Goal: Task Accomplishment & Management: Use online tool/utility

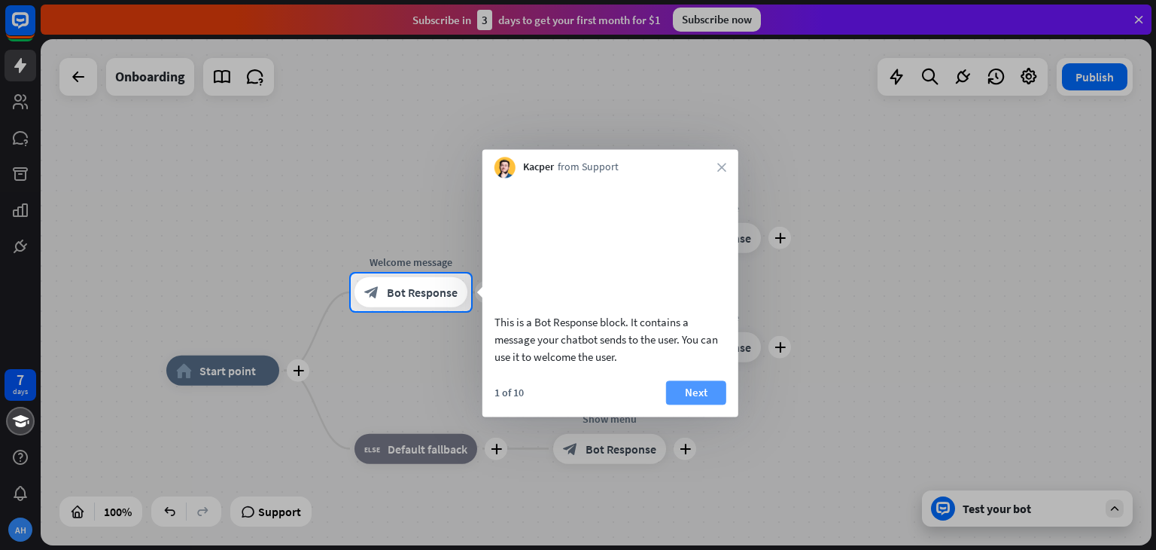
click at [695, 404] on button "Next" at bounding box center [696, 392] width 60 height 24
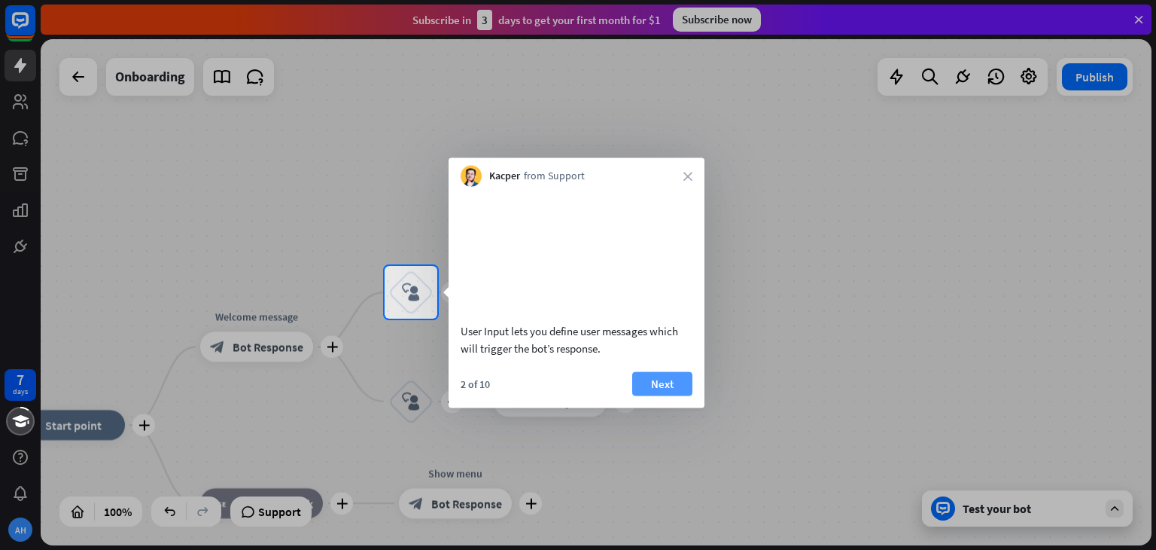
click at [656, 395] on button "Next" at bounding box center [662, 383] width 60 height 24
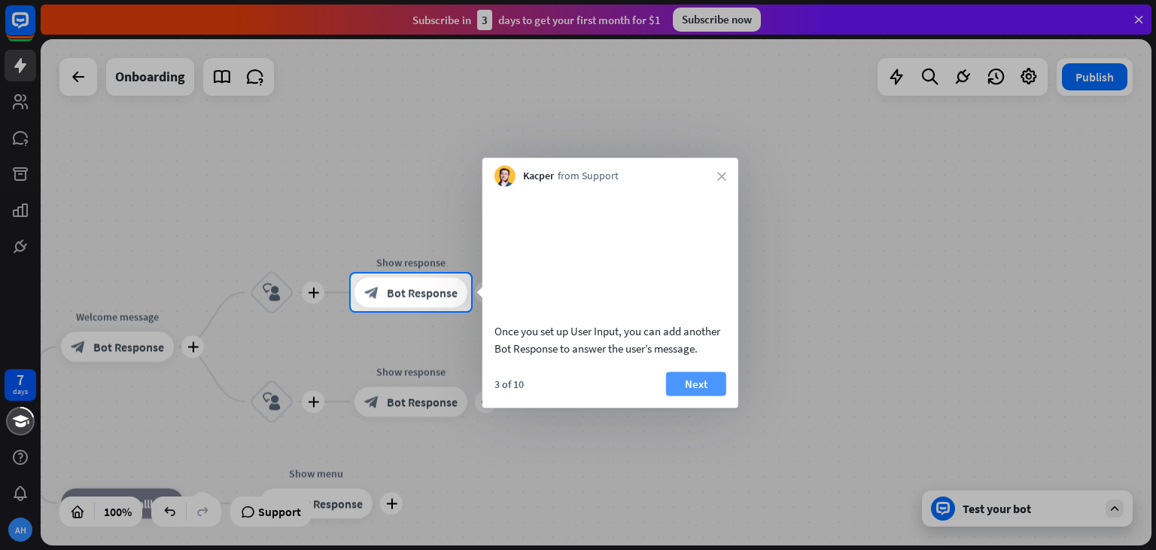
click at [684, 395] on button "Next" at bounding box center [696, 383] width 60 height 24
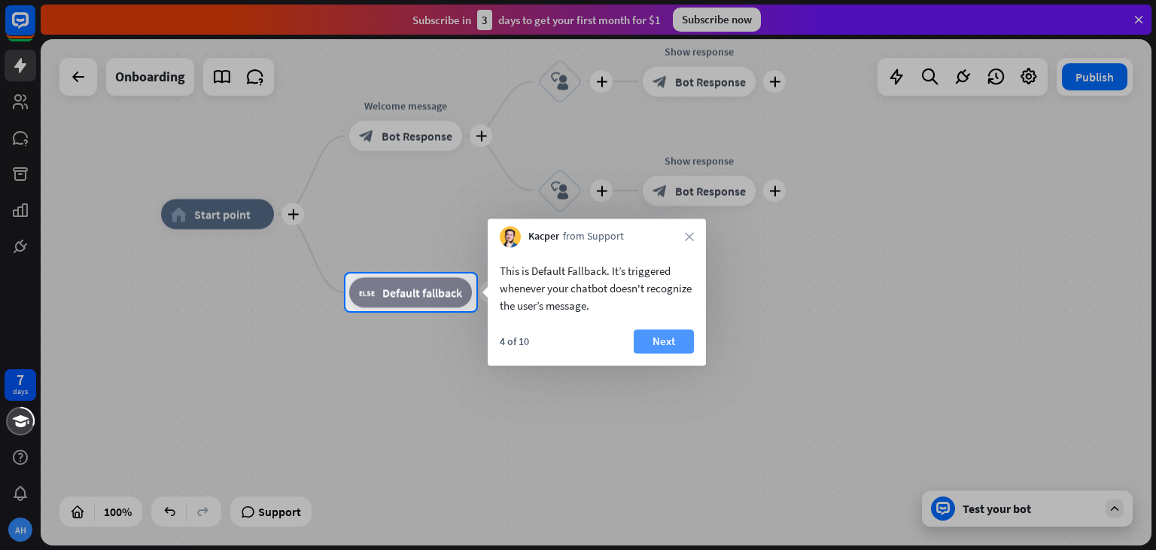
click at [658, 348] on button "Next" at bounding box center [664, 341] width 60 height 24
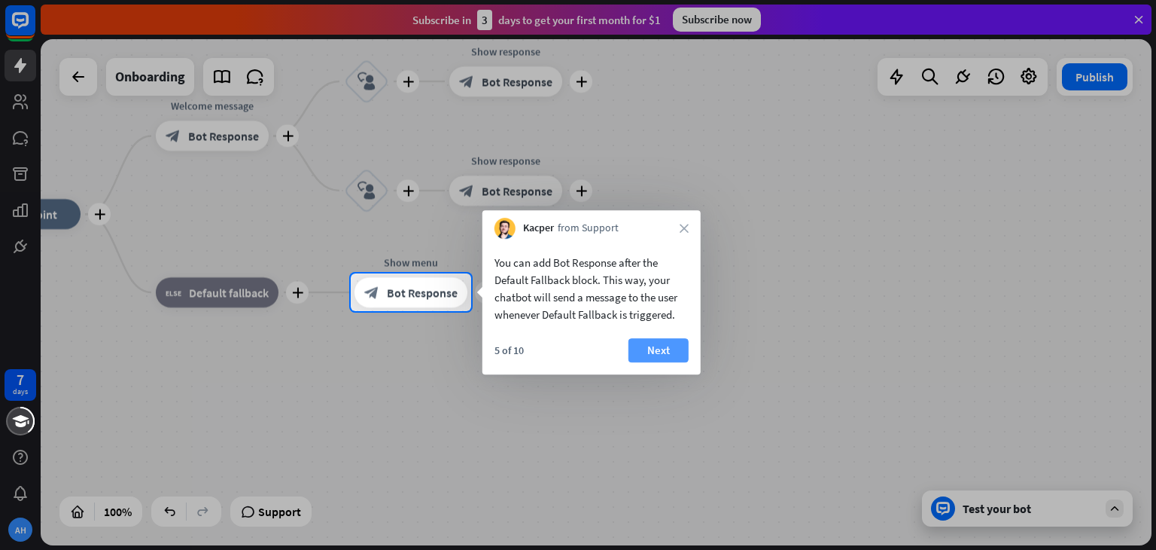
click at [657, 354] on button "Next" at bounding box center [659, 350] width 60 height 24
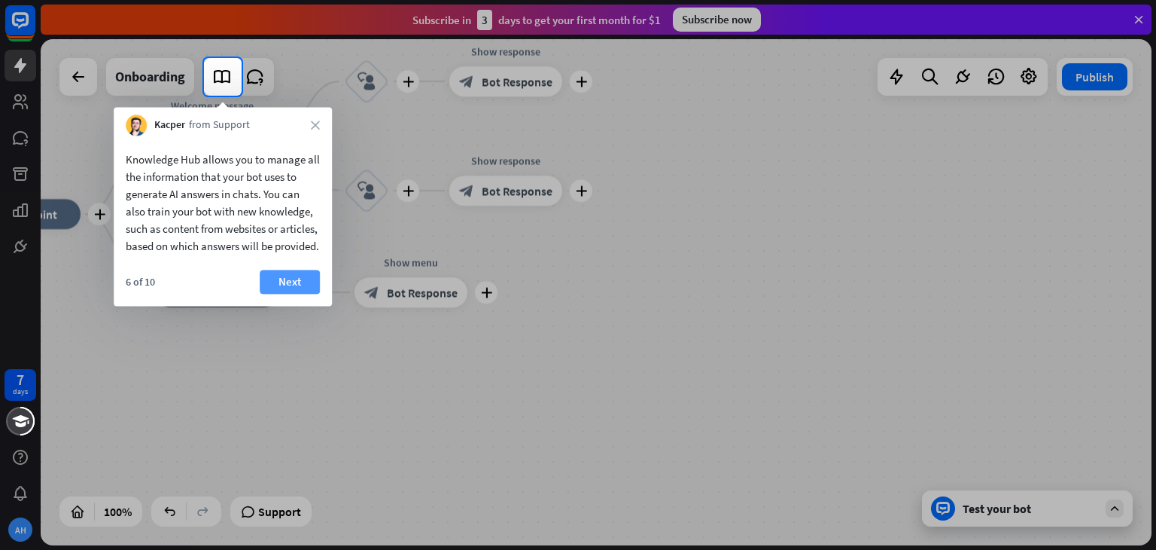
click at [291, 294] on button "Next" at bounding box center [290, 281] width 60 height 24
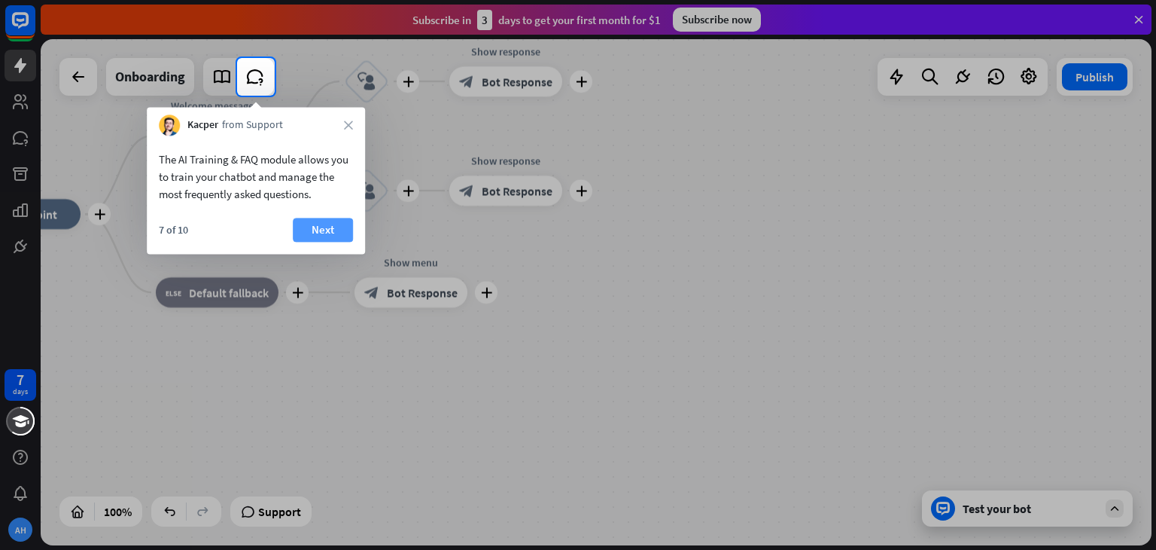
click at [321, 225] on button "Next" at bounding box center [323, 230] width 60 height 24
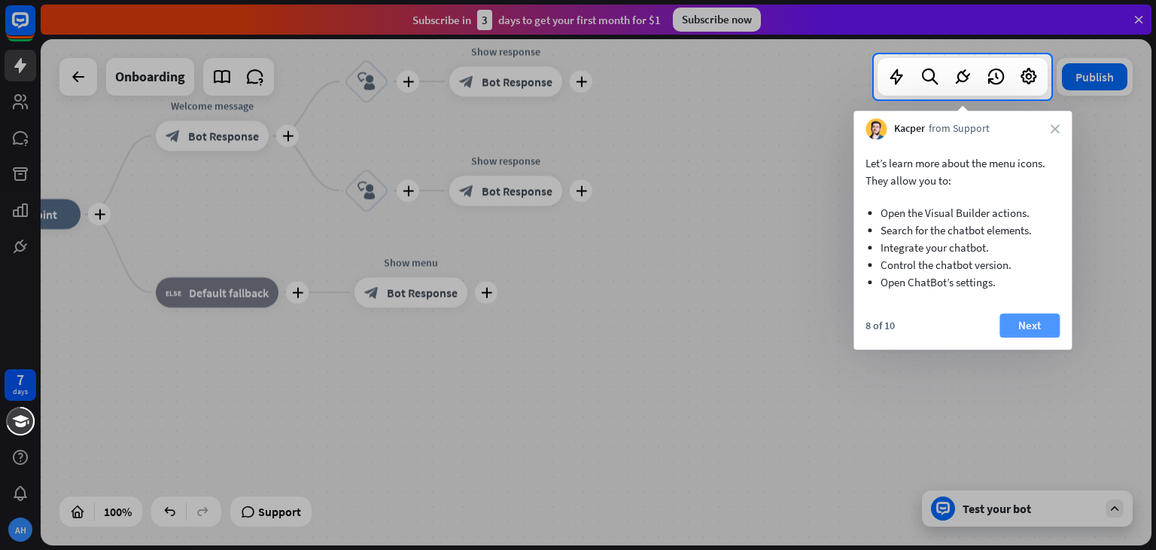
click at [1024, 320] on button "Next" at bounding box center [1030, 325] width 60 height 24
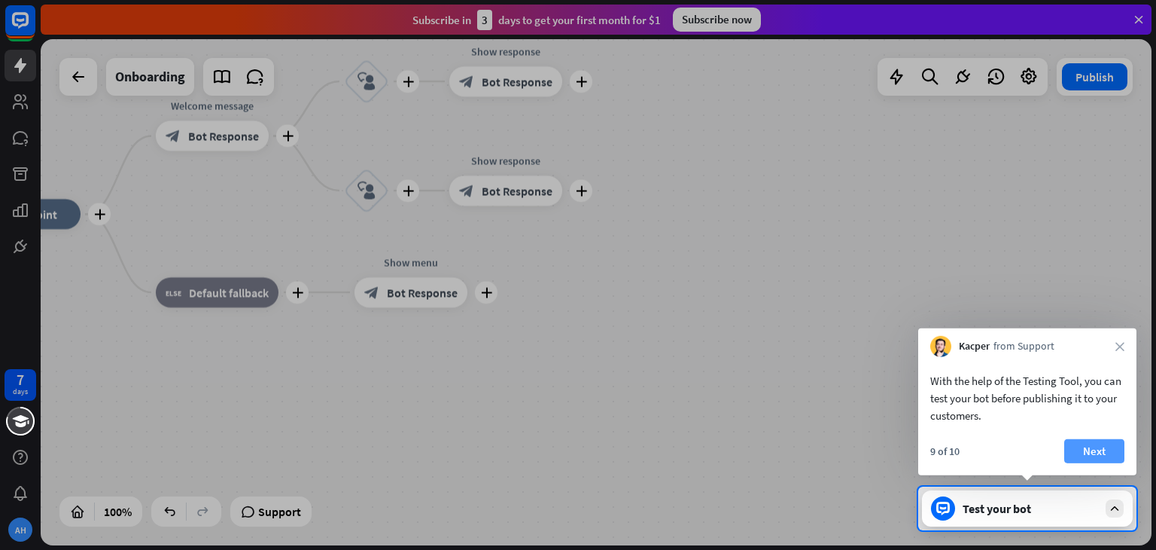
click at [1105, 452] on button "Next" at bounding box center [1094, 451] width 60 height 24
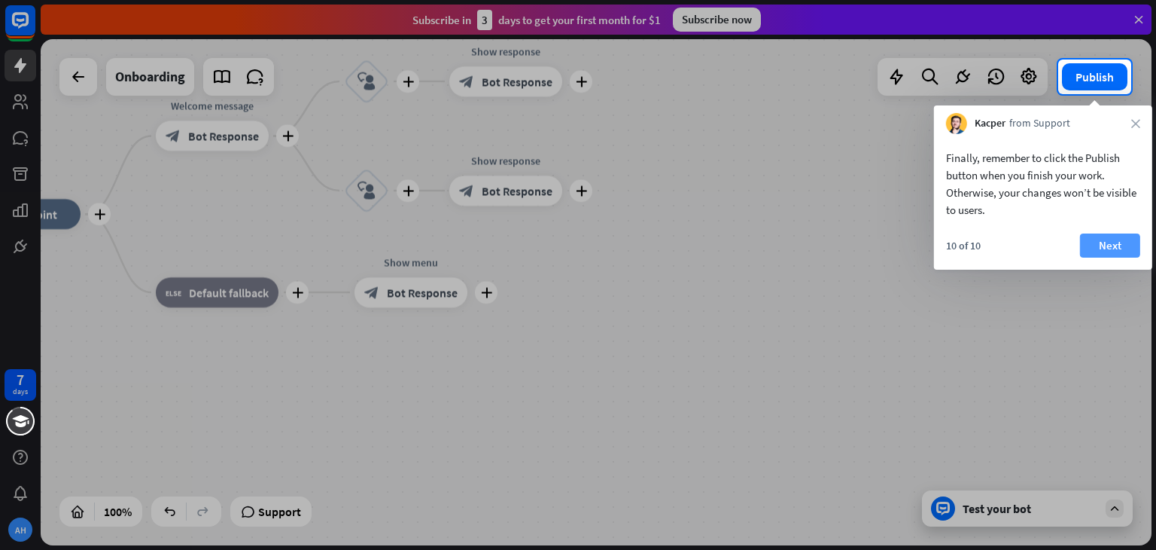
click at [1112, 253] on button "Next" at bounding box center [1110, 245] width 60 height 24
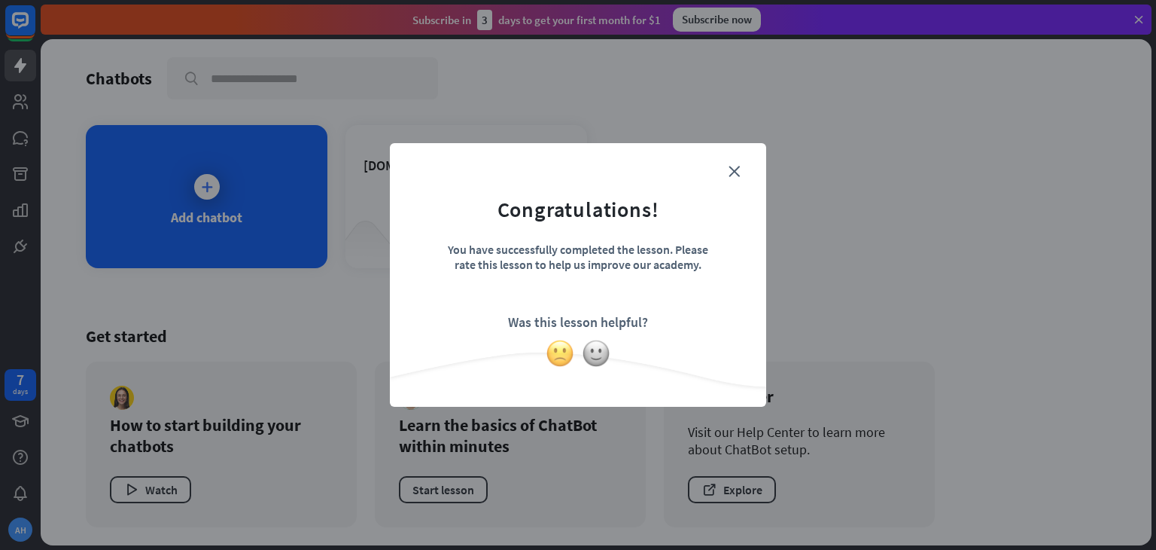
click at [568, 352] on img at bounding box center [560, 353] width 29 height 29
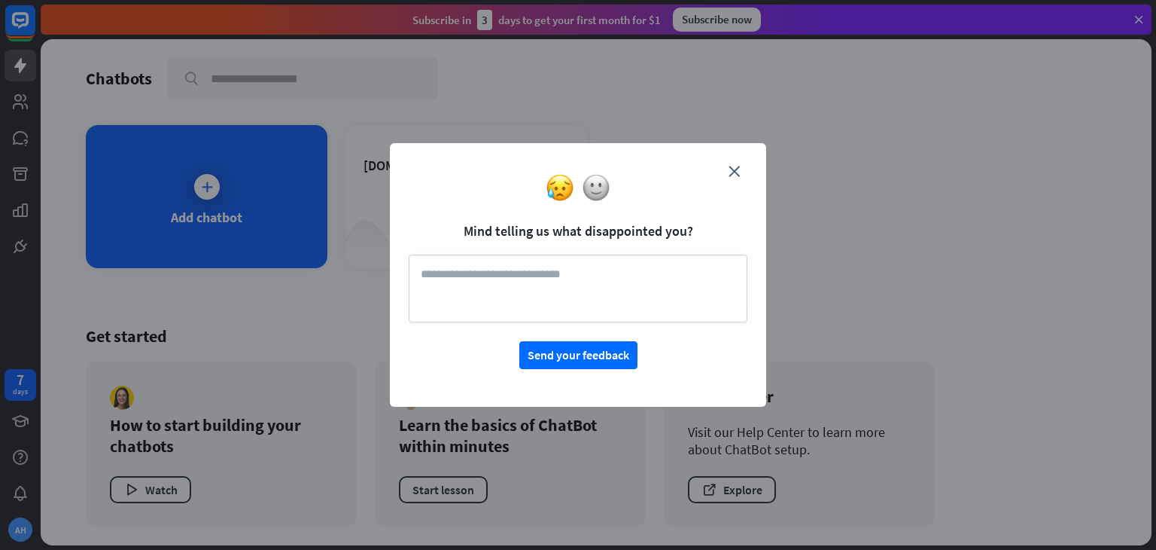
click at [601, 201] on div at bounding box center [578, 187] width 376 height 29
click at [600, 187] on img at bounding box center [596, 187] width 29 height 29
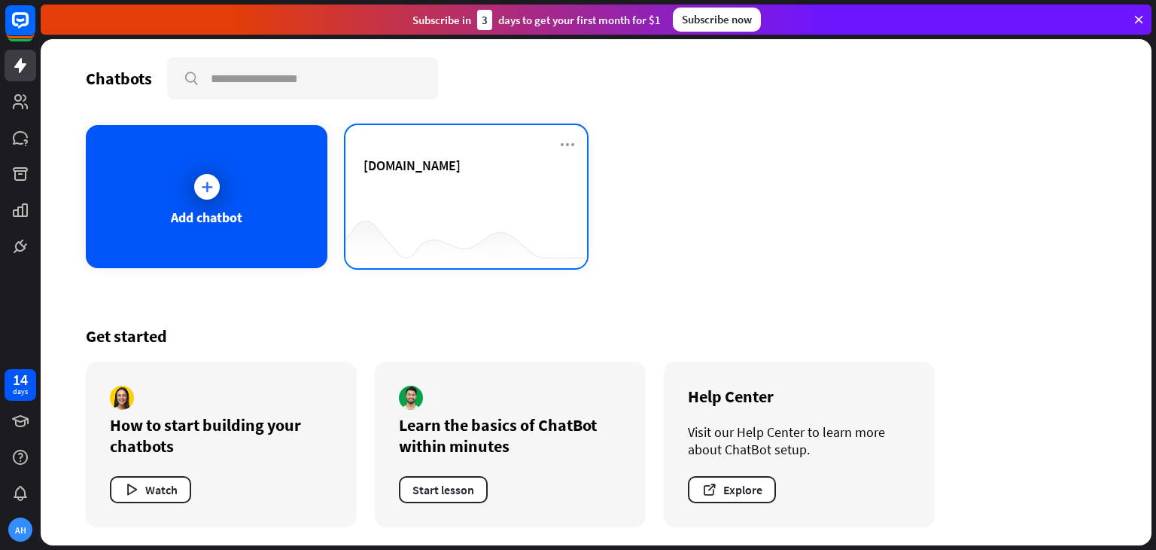
click at [377, 200] on div "[DOMAIN_NAME]" at bounding box center [467, 183] width 206 height 53
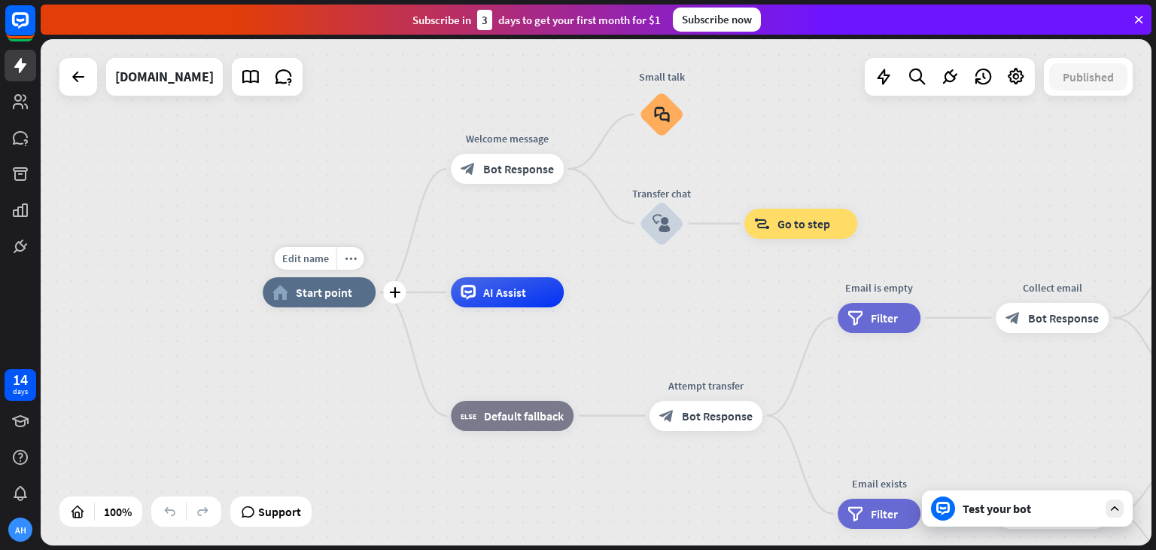
click at [332, 300] on div "home_2 Start point" at bounding box center [319, 292] width 113 height 30
click at [327, 418] on div "home_2 Start point Welcome message block_bot_response Bot Response Small talk b…" at bounding box center [818, 545] width 1111 height 506
click at [499, 175] on span "Bot Response" at bounding box center [518, 168] width 71 height 15
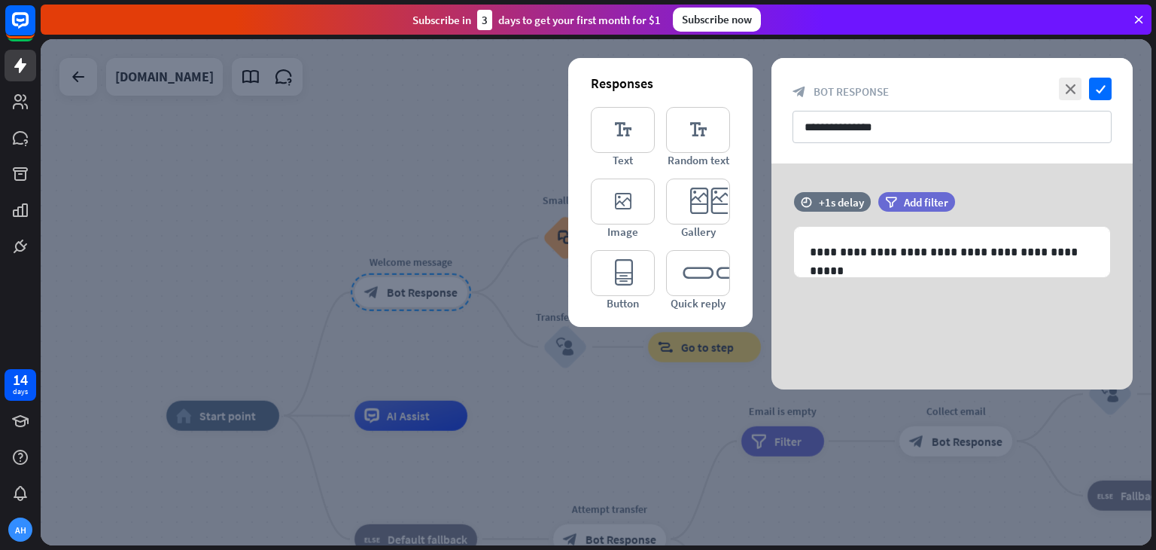
click at [400, 181] on div at bounding box center [596, 292] width 1111 height 506
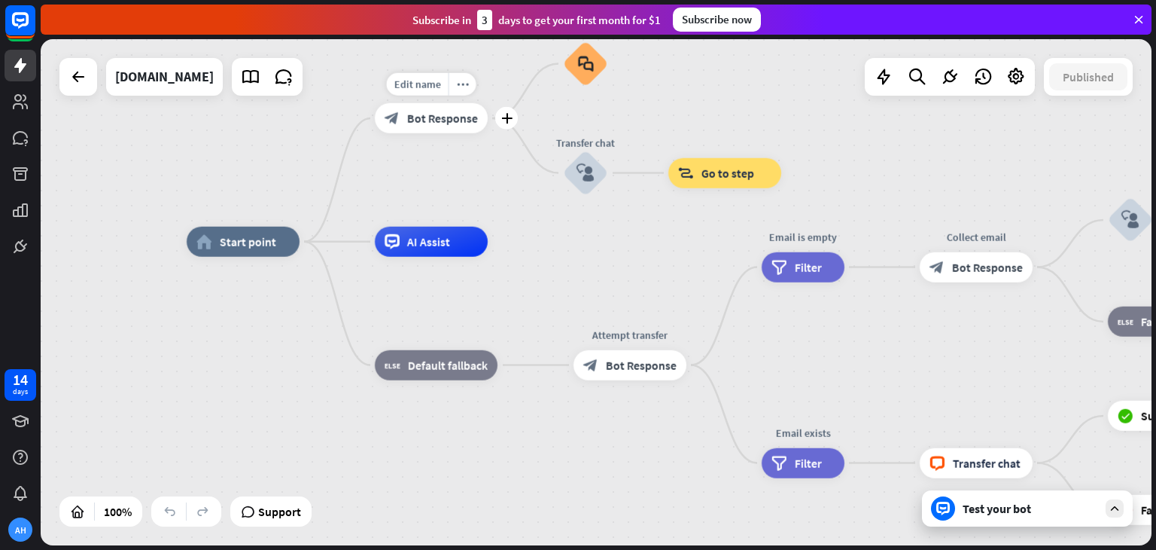
drag, startPoint x: 467, startPoint y: 289, endPoint x: 489, endPoint y: 113, distance: 177.4
click at [488, 113] on div "Edit name more_horiz plus Welcome message block_bot_response Bot Response" at bounding box center [431, 118] width 113 height 30
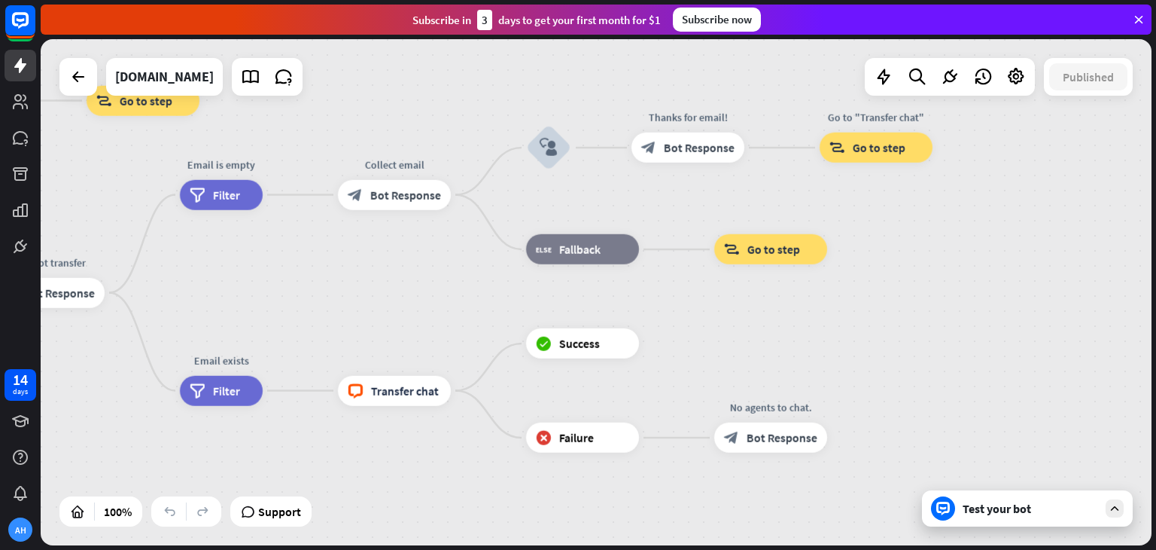
drag, startPoint x: 1017, startPoint y: 363, endPoint x: 567, endPoint y: 273, distance: 459.1
click at [567, 273] on div "home_2 Start point Welcome message block_bot_response Bot Response Small talk b…" at bounding box center [160, 422] width 1111 height 506
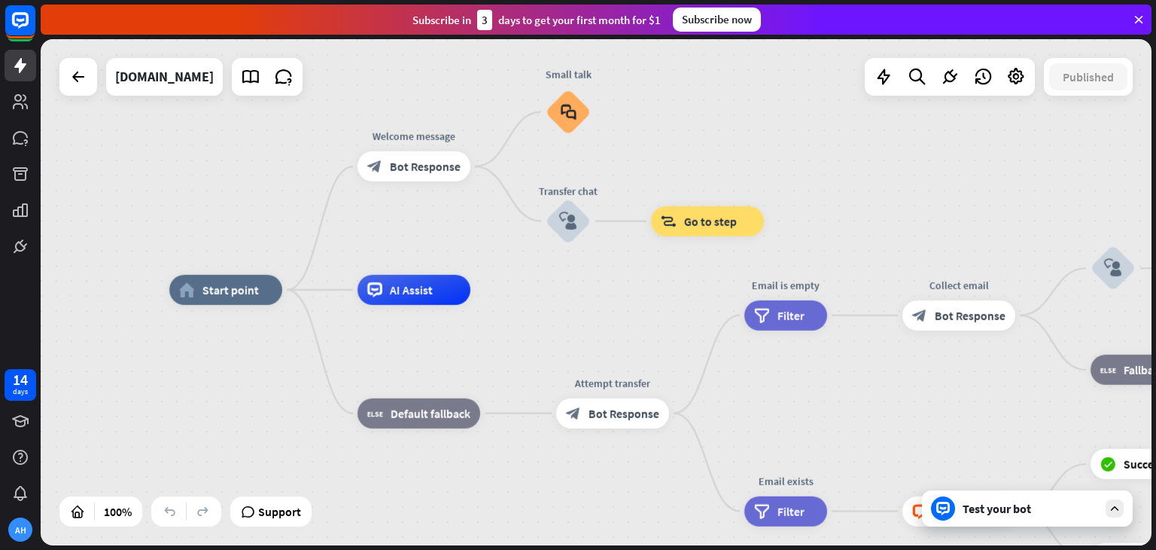
drag, startPoint x: 457, startPoint y: 264, endPoint x: 891, endPoint y: 403, distance: 455.4
click at [891, 403] on div "home_2 Start point Welcome message block_bot_response Bot Response Small talk b…" at bounding box center [724, 543] width 1111 height 506
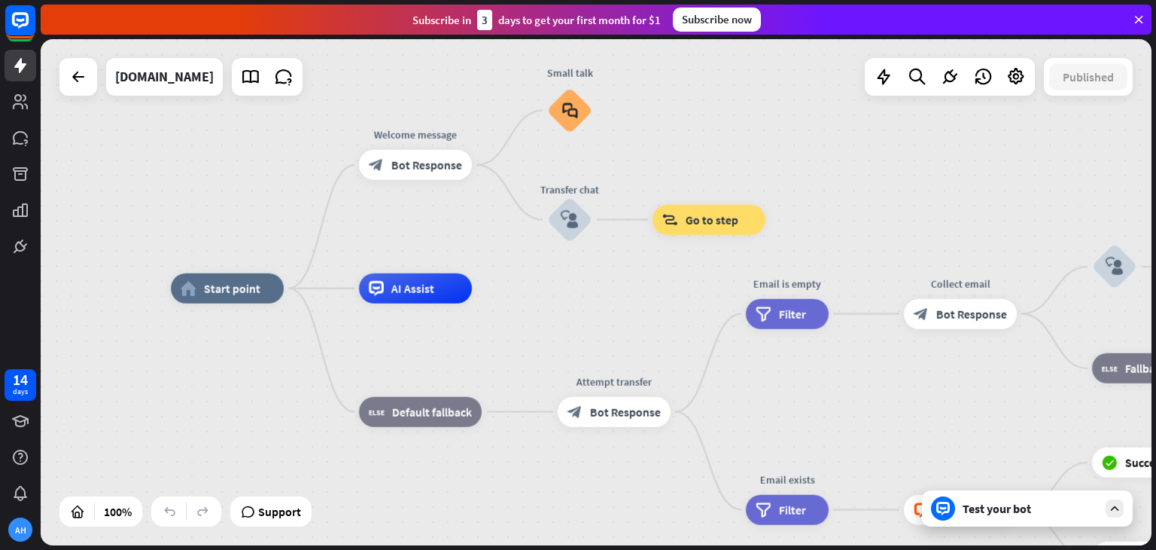
click at [580, 298] on div "home_2 Start point Welcome message block_bot_response Bot Response Small talk b…" at bounding box center [726, 541] width 1111 height 506
drag, startPoint x: 611, startPoint y: 272, endPoint x: 565, endPoint y: 261, distance: 47.8
click at [565, 261] on div "home_2 Start point Welcome message block_bot_response Bot Response Small talk b…" at bounding box center [596, 292] width 1111 height 506
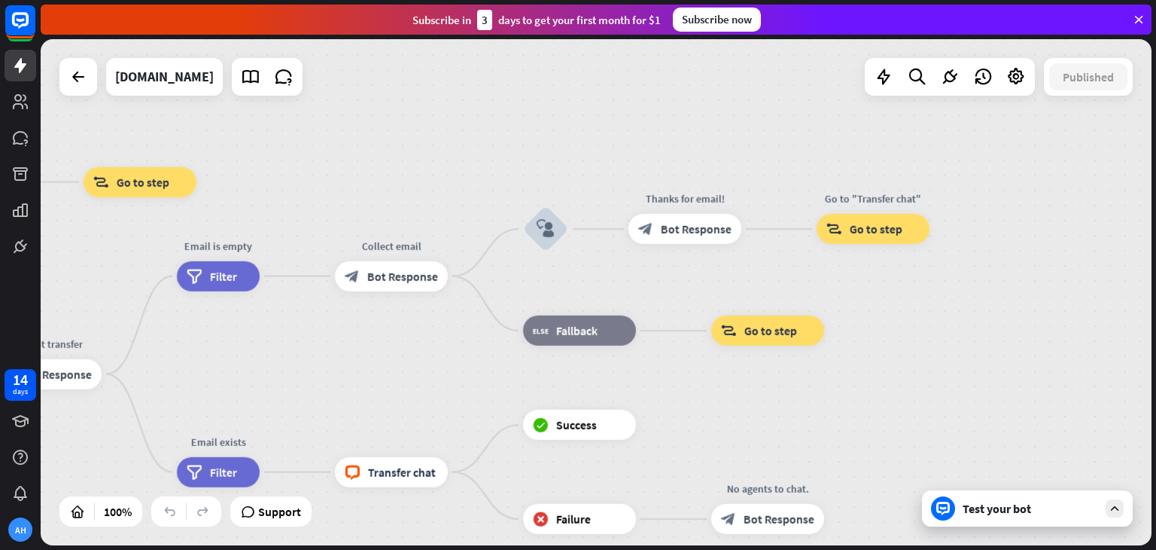
drag, startPoint x: 843, startPoint y: 195, endPoint x: 306, endPoint y: 166, distance: 537.5
click at [306, 166] on div "home_2 Start point Welcome message block_bot_response Bot Response Small talk b…" at bounding box center [596, 292] width 1111 height 506
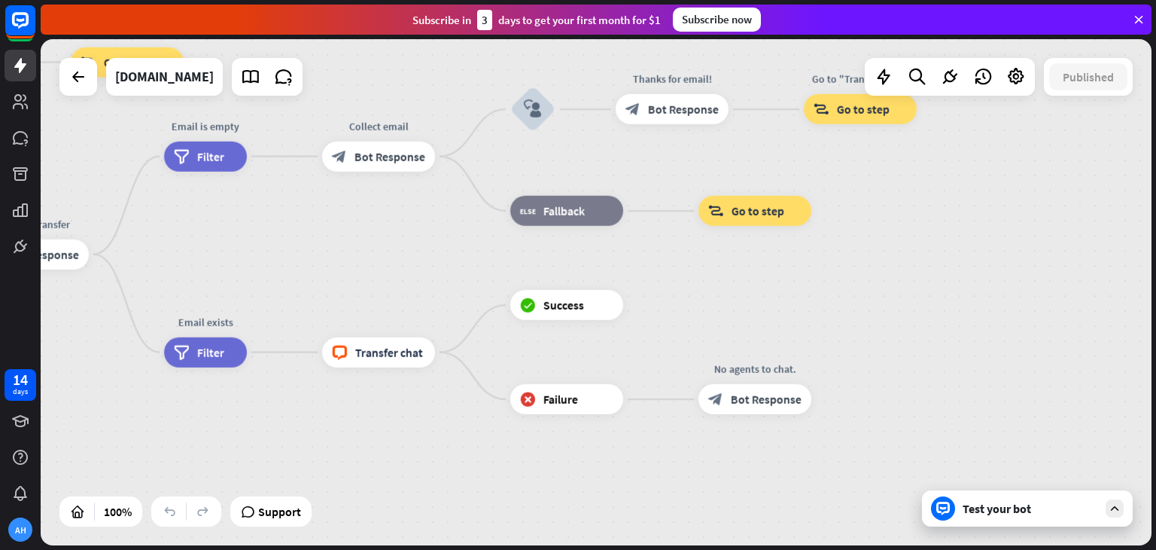
drag, startPoint x: 929, startPoint y: 390, endPoint x: 918, endPoint y: 242, distance: 148.0
click at [918, 242] on div "home_2 Start point Welcome message block_bot_response Bot Response Small talk b…" at bounding box center [596, 292] width 1111 height 506
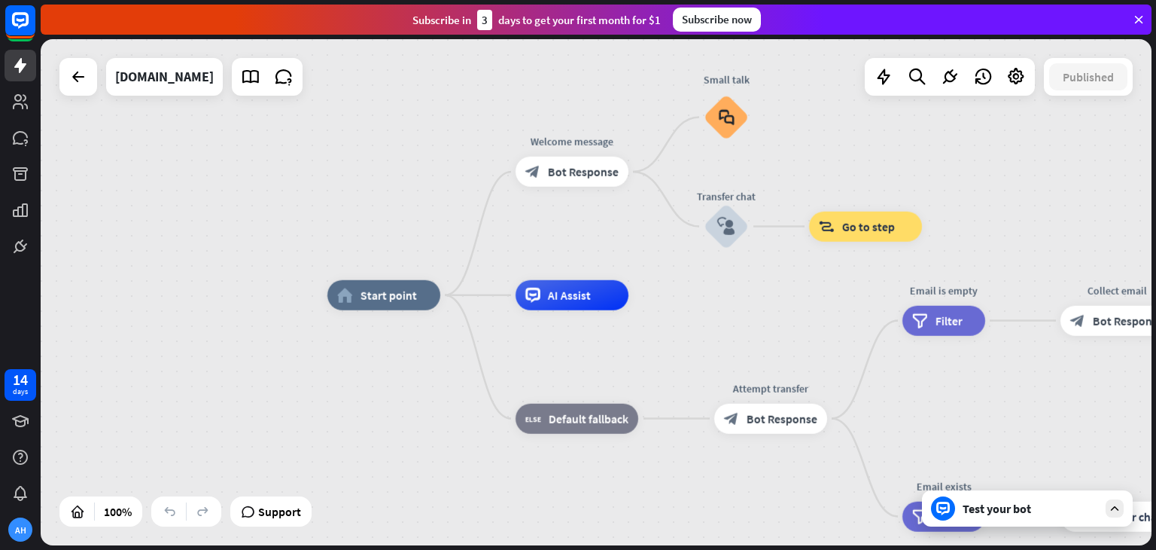
drag, startPoint x: 206, startPoint y: 242, endPoint x: 956, endPoint y: 437, distance: 774.7
click at [956, 437] on div "home_2 Start point Welcome message block_bot_response Bot Response Small talk b…" at bounding box center [882, 548] width 1111 height 506
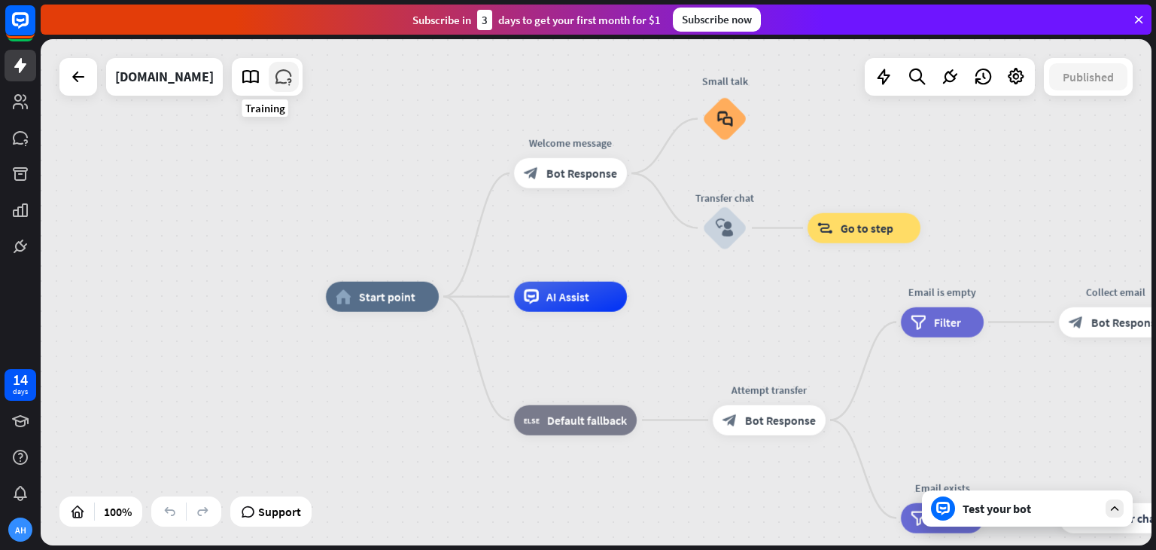
click at [274, 79] on icon at bounding box center [284, 77] width 20 height 20
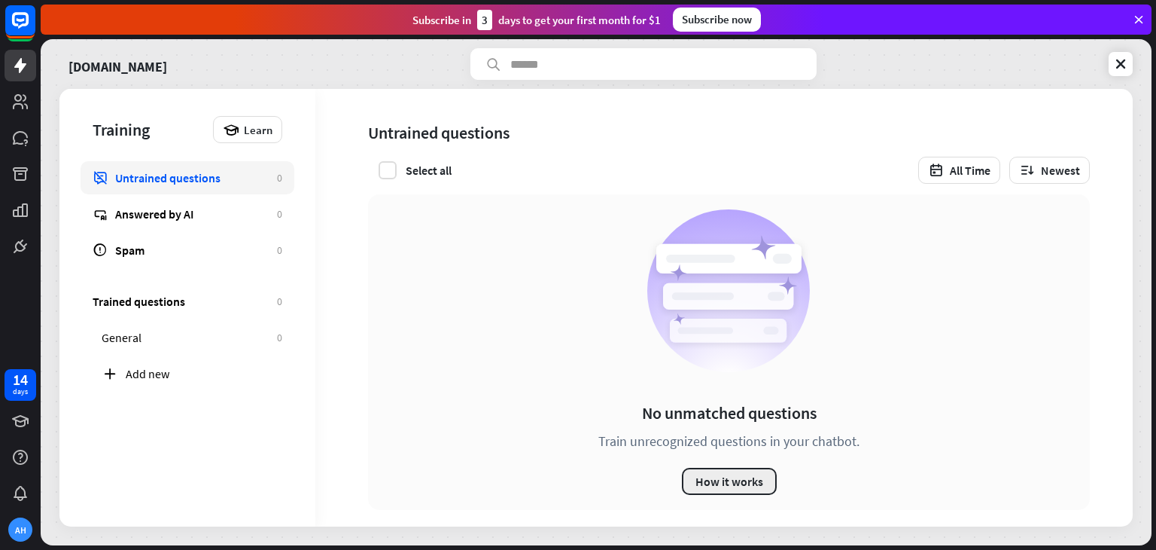
click at [705, 487] on button "How it works" at bounding box center [729, 480] width 95 height 27
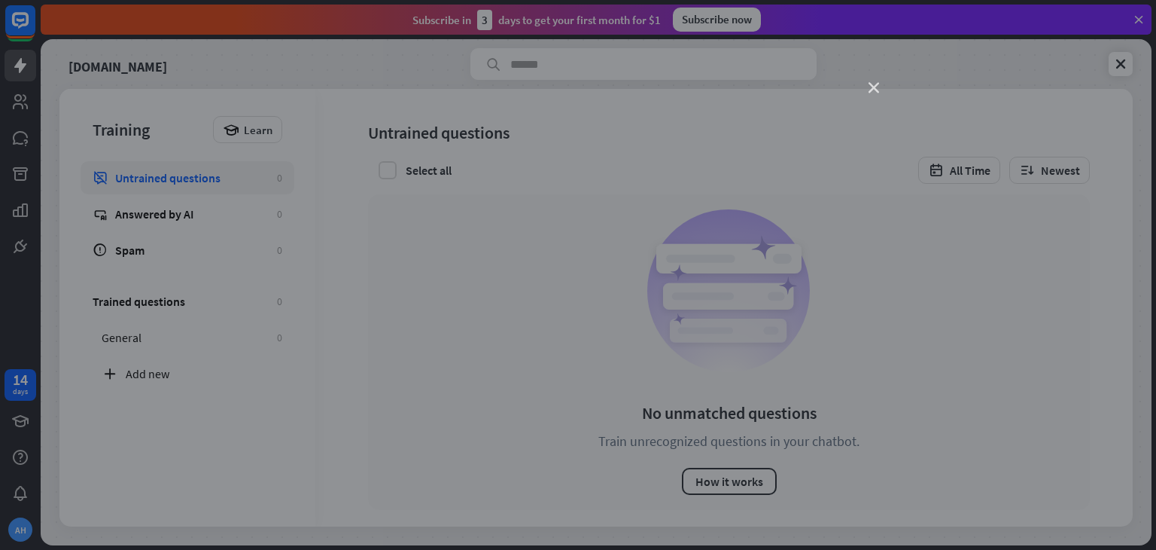
click at [873, 85] on icon "close" at bounding box center [874, 88] width 11 height 11
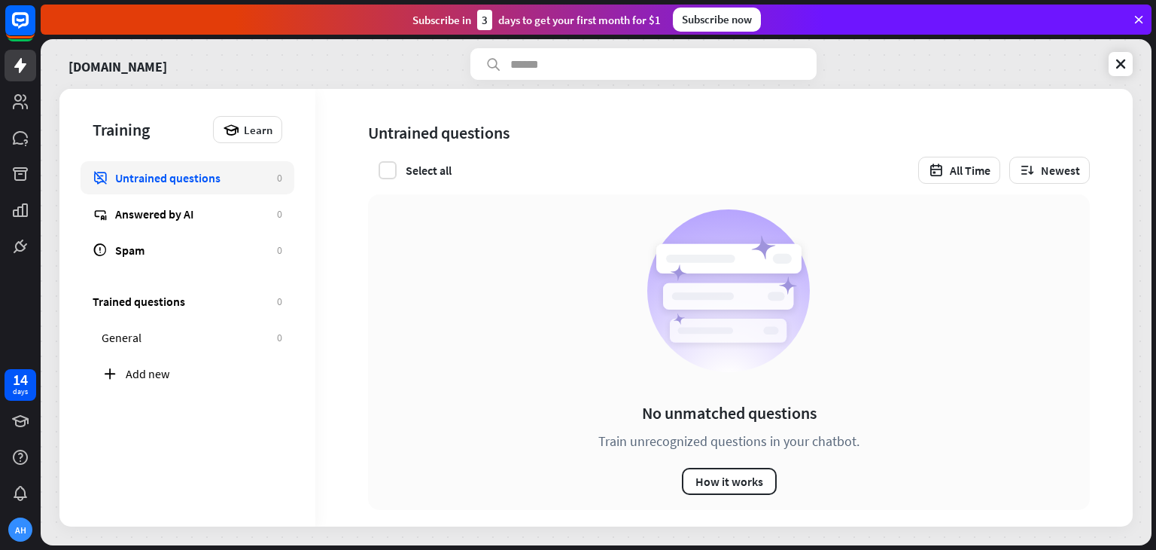
scroll to position [15, 0]
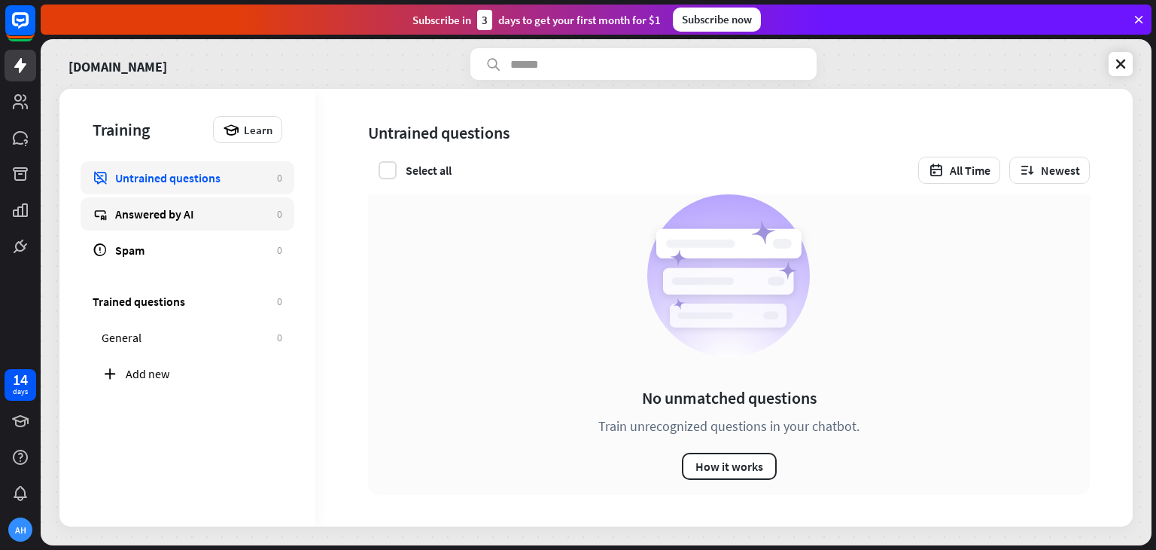
click at [199, 198] on link "Answered by AI 0" at bounding box center [188, 213] width 214 height 33
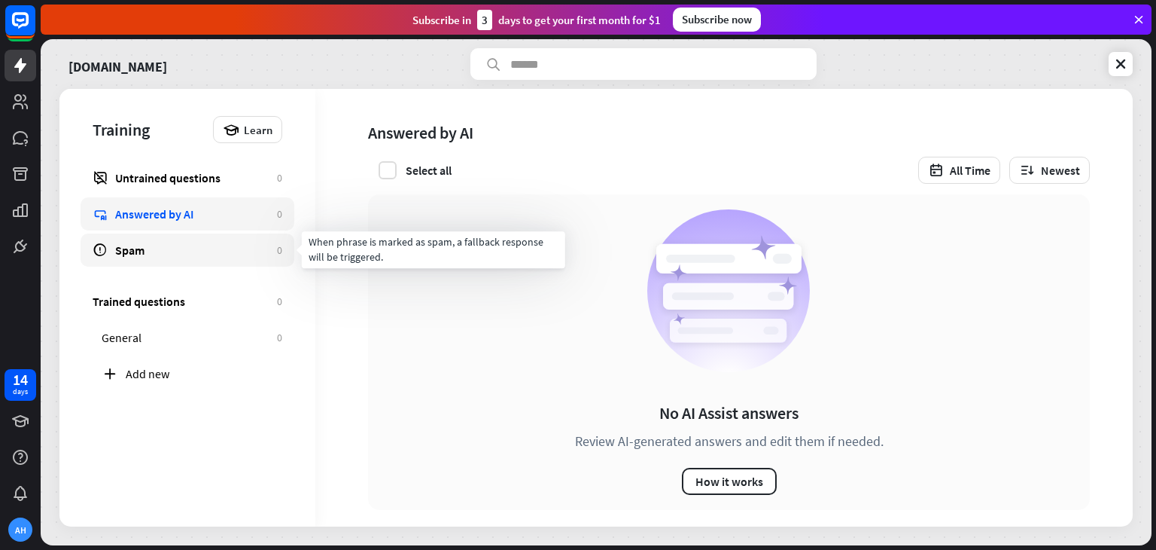
click at [208, 236] on link "Spam 0" at bounding box center [188, 249] width 214 height 33
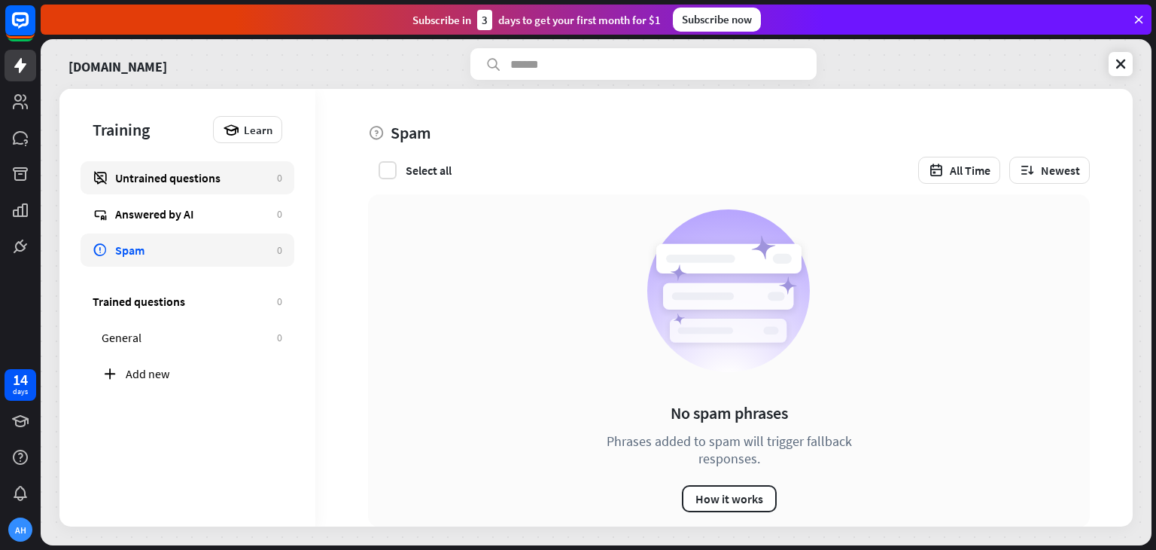
click at [193, 178] on div "Untrained questions" at bounding box center [192, 177] width 154 height 15
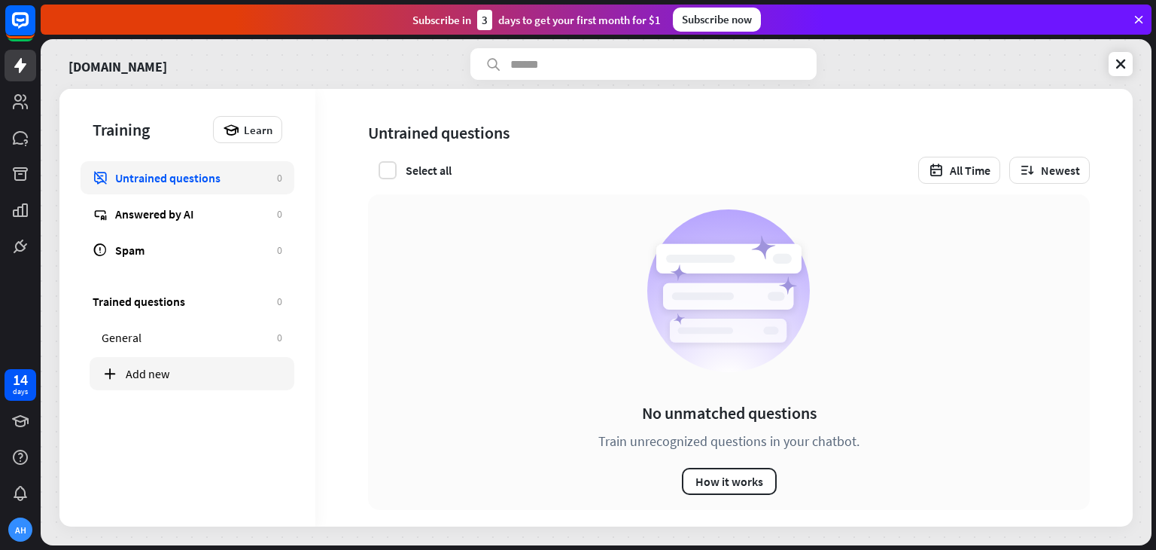
click at [242, 370] on div "Add new" at bounding box center [204, 373] width 157 height 15
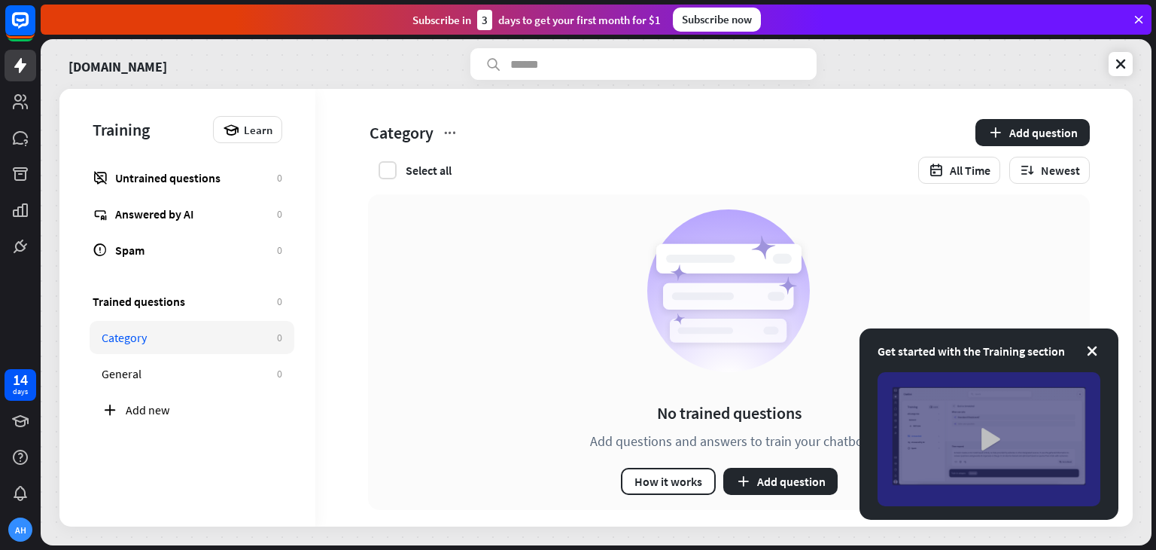
click at [967, 448] on img at bounding box center [989, 439] width 223 height 134
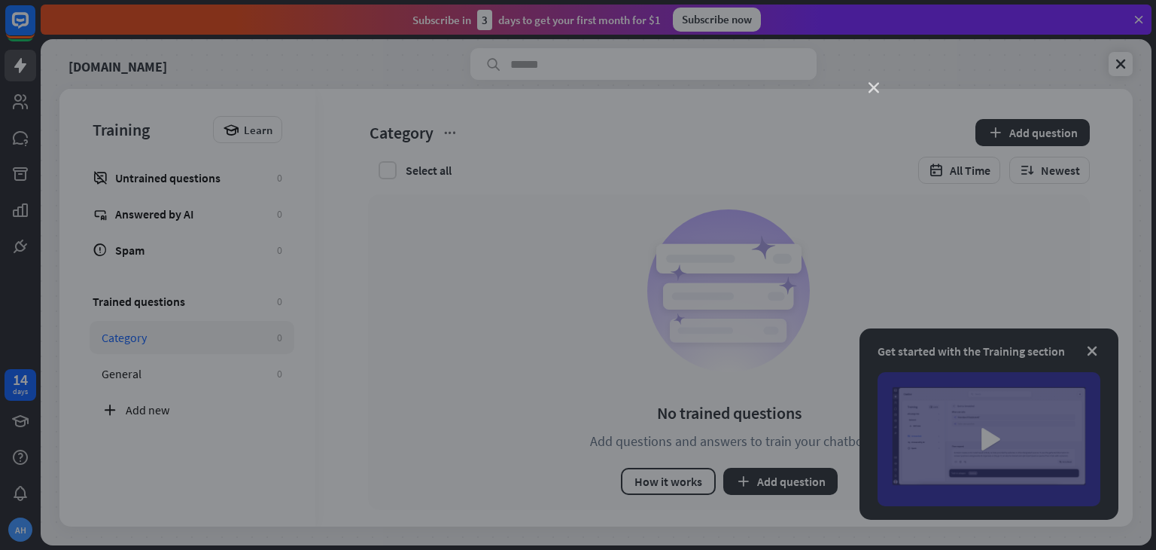
click at [878, 87] on icon "close" at bounding box center [874, 88] width 11 height 11
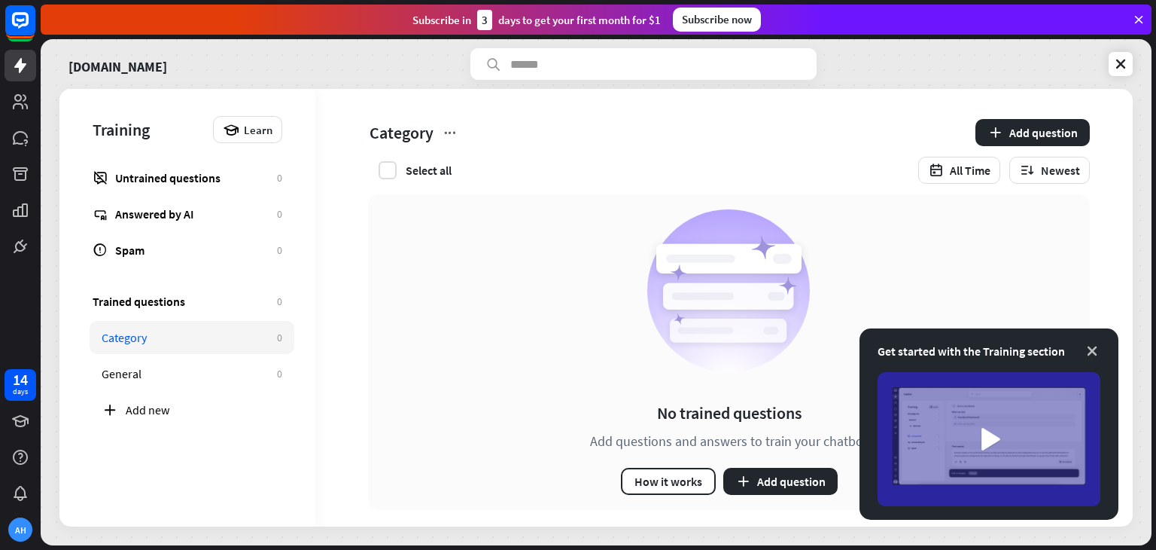
click at [1089, 355] on icon at bounding box center [1092, 350] width 15 height 15
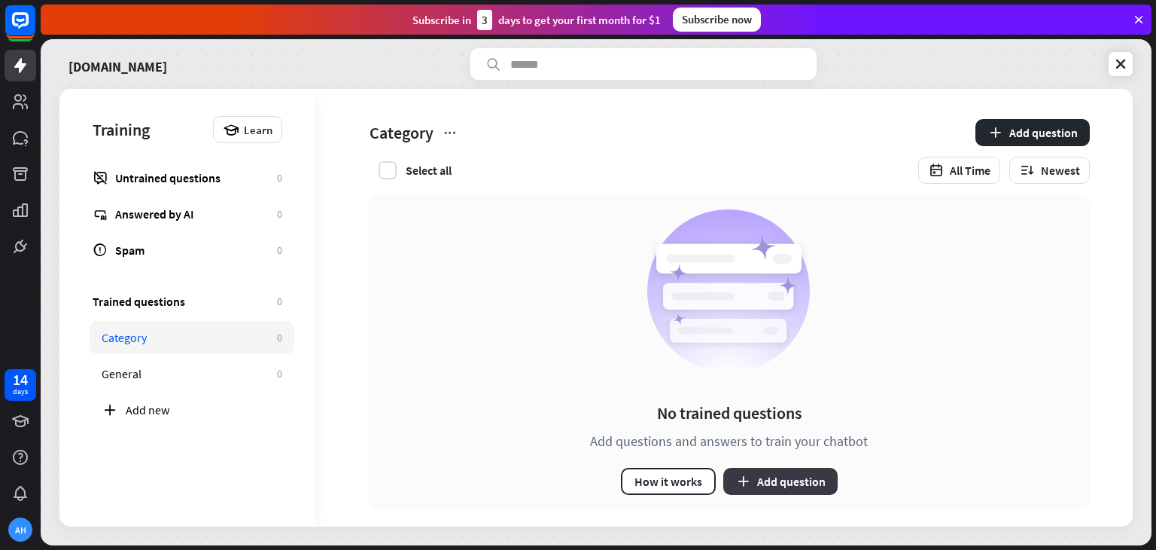
click at [798, 484] on button "Add question" at bounding box center [780, 480] width 114 height 27
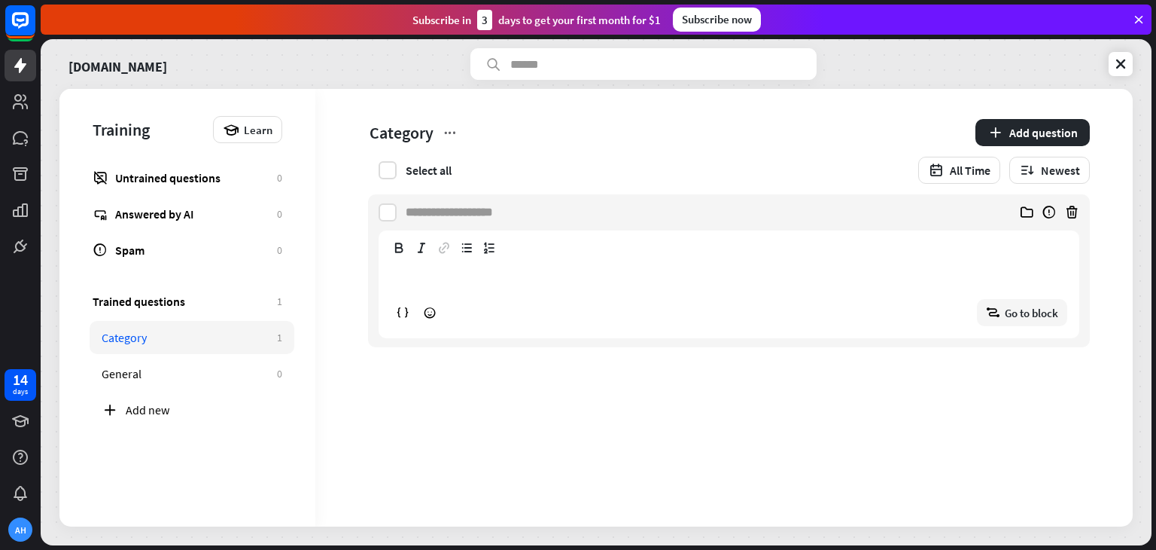
click at [508, 209] on input at bounding box center [457, 212] width 102 height 36
type input "*"
type input "**********"
click at [438, 288] on div "**********" at bounding box center [734, 296] width 711 height 82
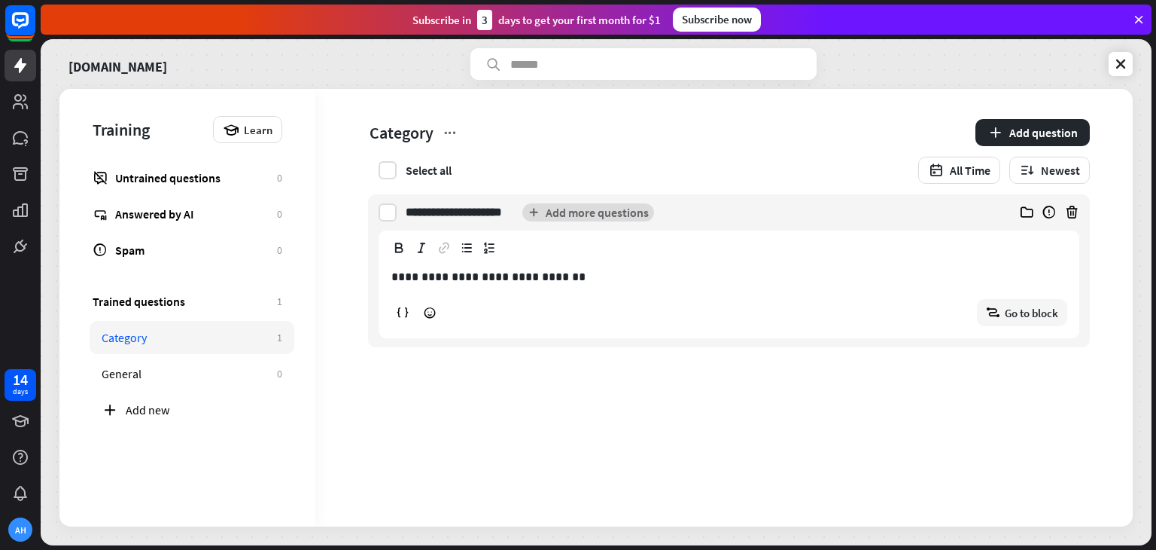
click at [624, 212] on button "Add more questions" at bounding box center [588, 212] width 132 height 18
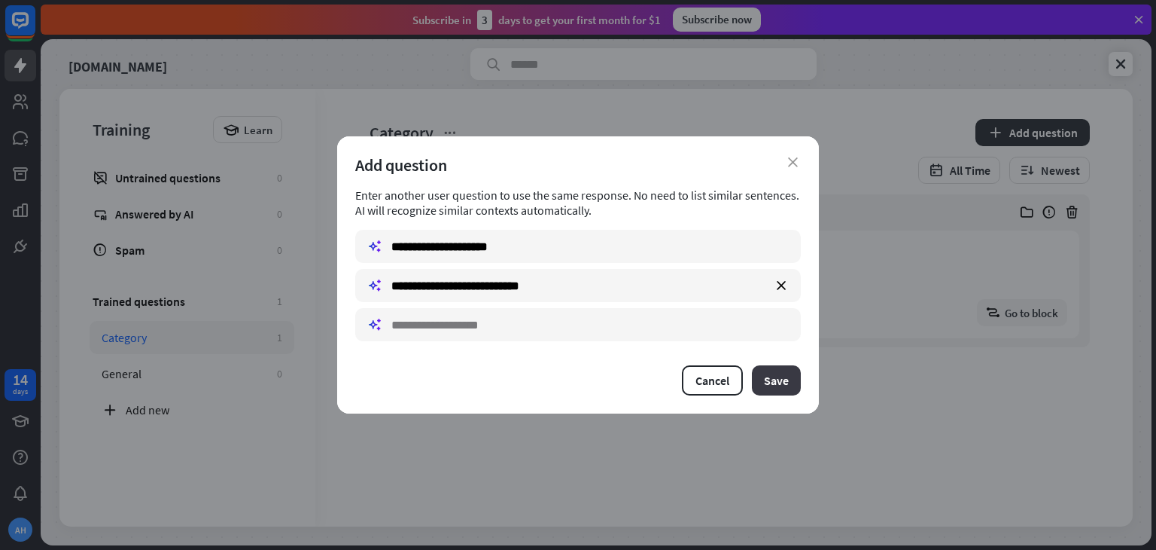
type input "**********"
click at [763, 367] on button "Save" at bounding box center [776, 380] width 49 height 30
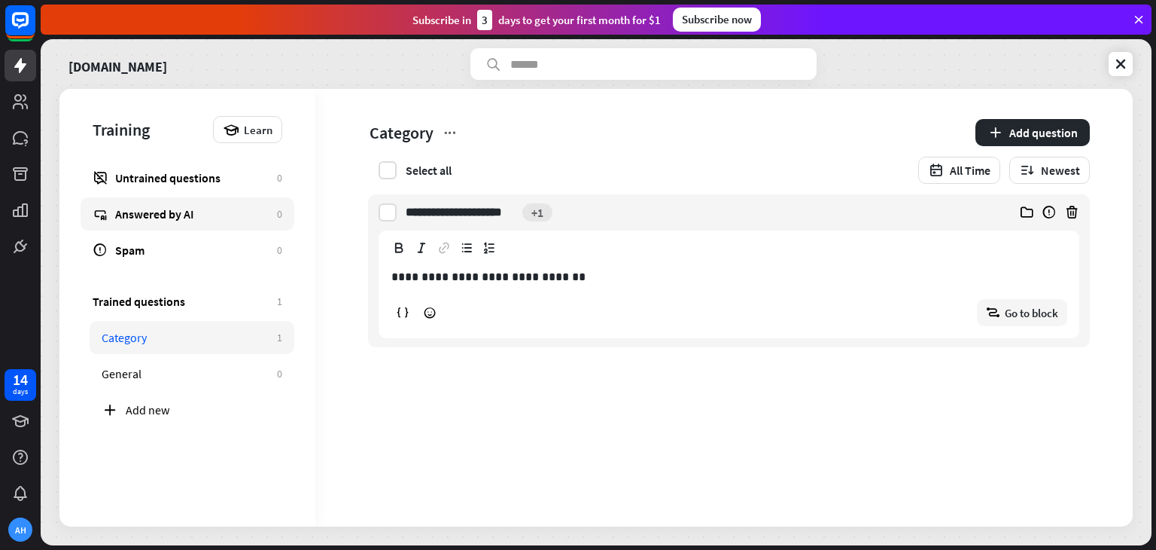
click at [190, 216] on div "Answered by AI" at bounding box center [192, 213] width 154 height 15
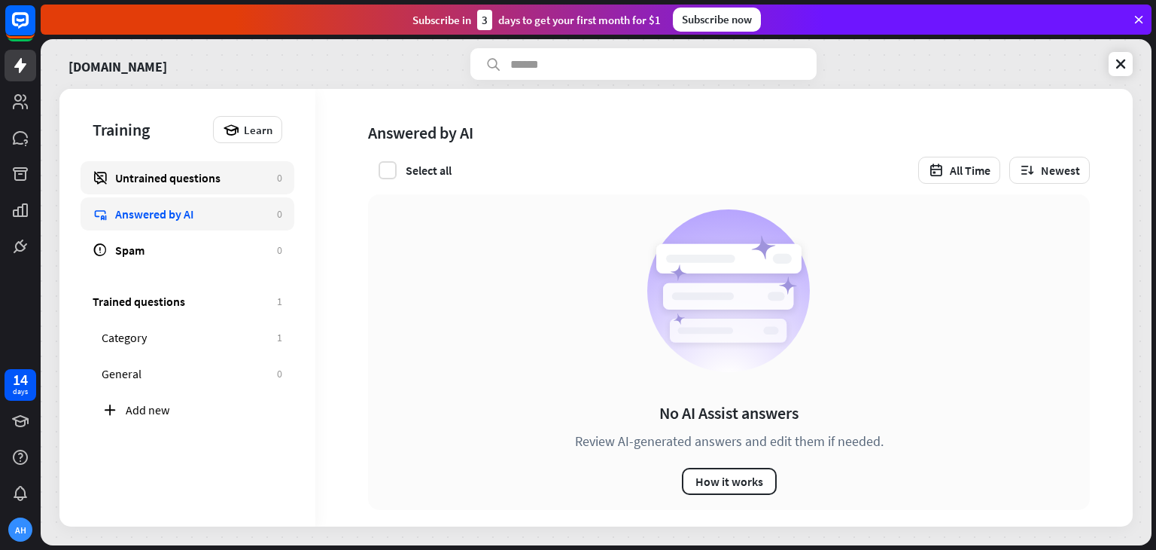
click at [204, 184] on div "Untrained questions" at bounding box center [192, 177] width 154 height 15
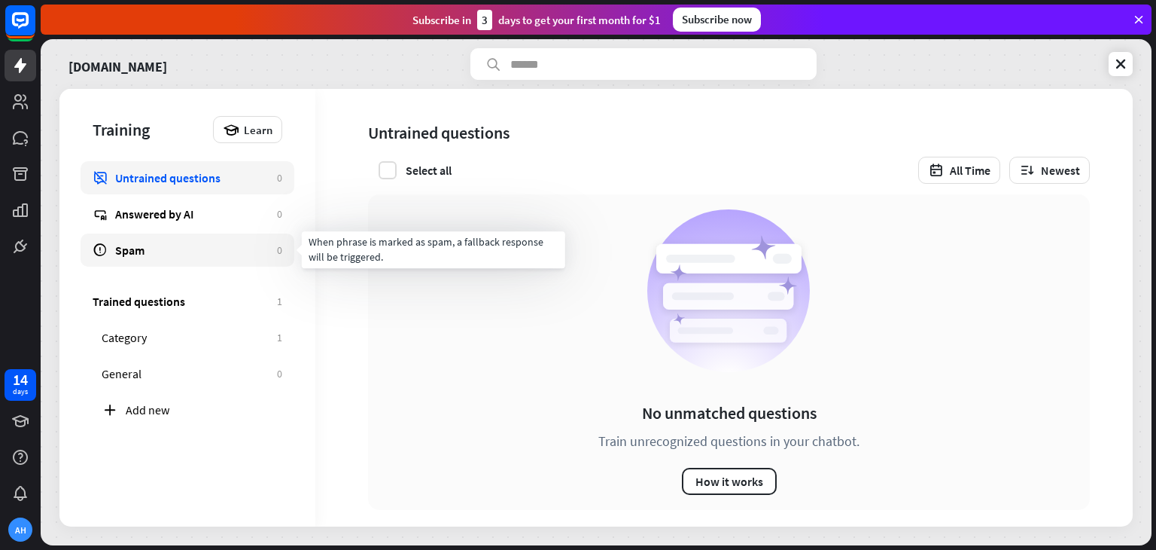
click at [216, 239] on link "Spam 0" at bounding box center [188, 249] width 214 height 33
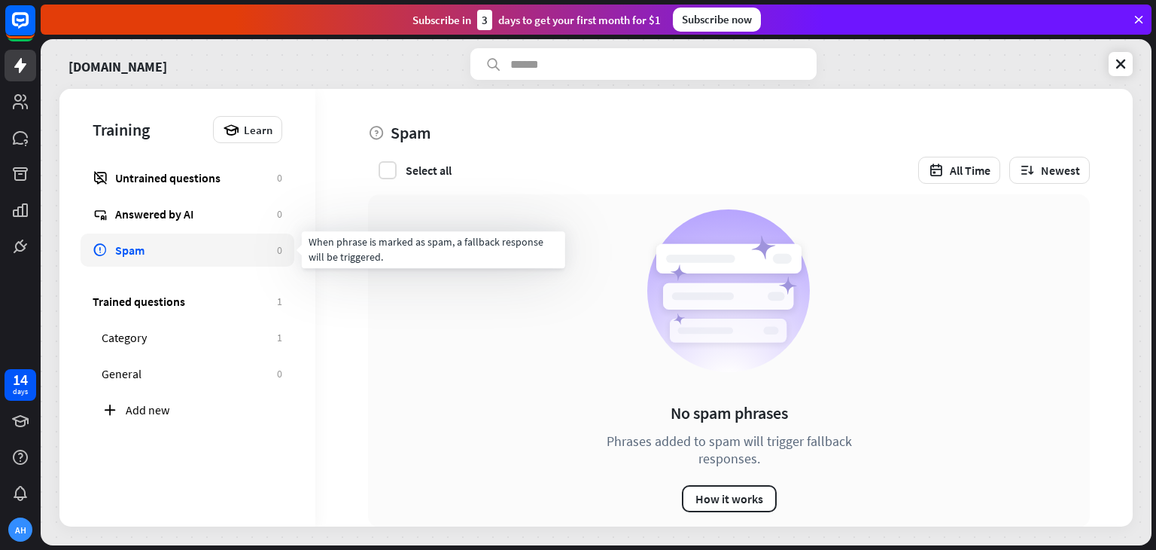
click at [216, 239] on link "Spam 0" at bounding box center [188, 249] width 214 height 33
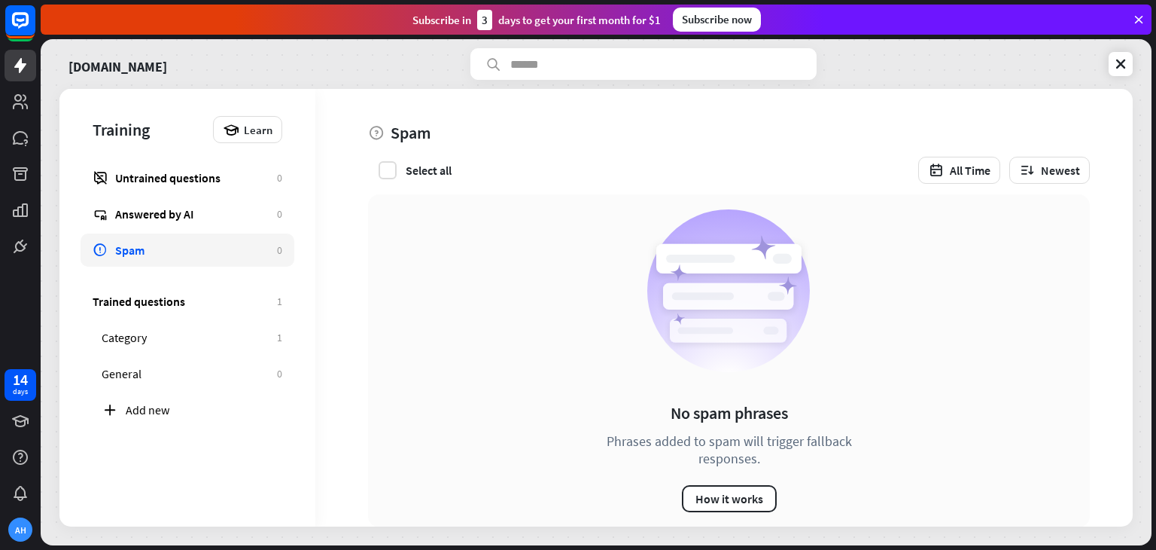
click at [216, 239] on link "Spam 0" at bounding box center [188, 249] width 214 height 33
click at [11, 136] on icon at bounding box center [20, 138] width 18 height 18
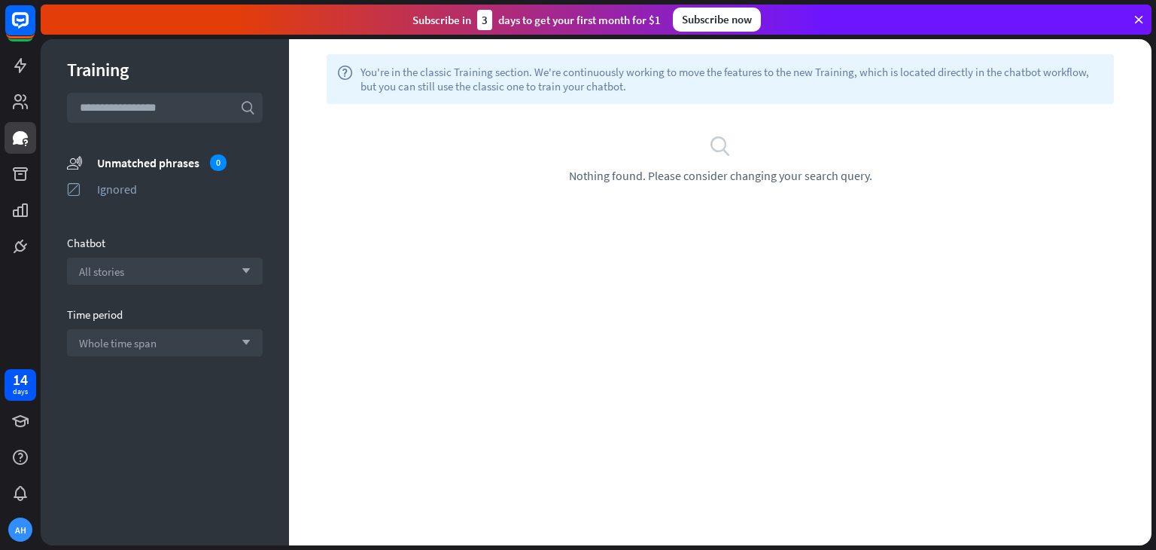
click at [442, 120] on div "search Nothing found. Please consider changing your search query." at bounding box center [720, 158] width 863 height 109
click at [224, 108] on input "text" at bounding box center [165, 108] width 196 height 30
type input "*"
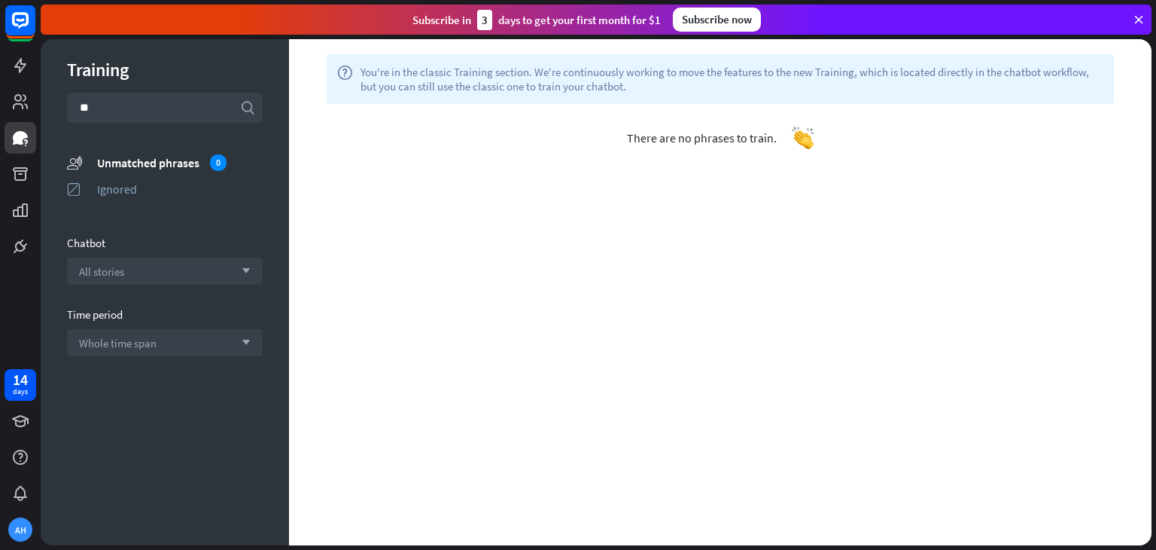
type input "*"
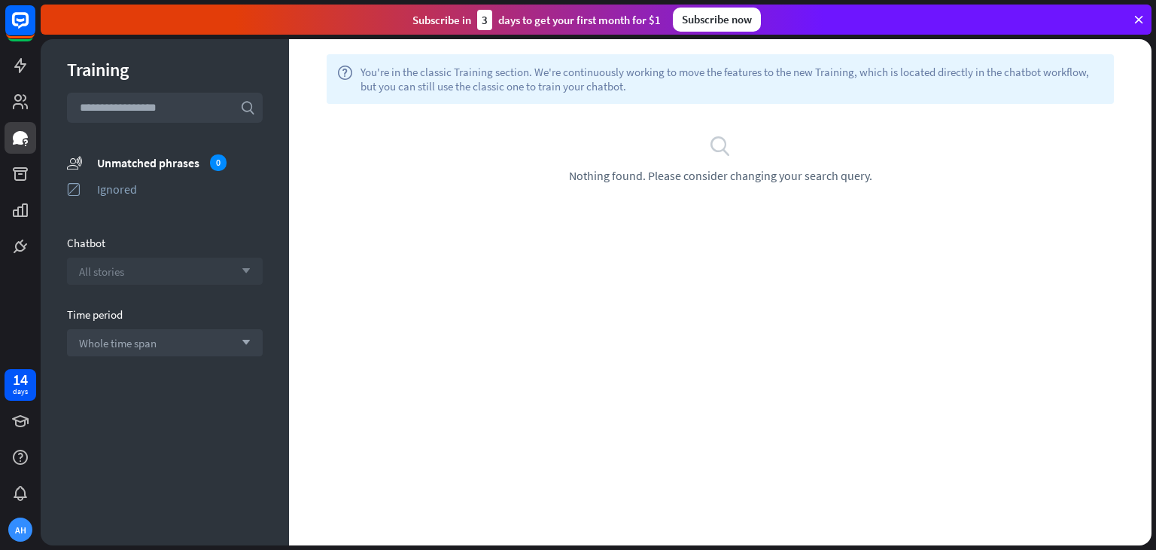
click at [145, 283] on div "All stories arrow_down" at bounding box center [165, 270] width 196 height 27
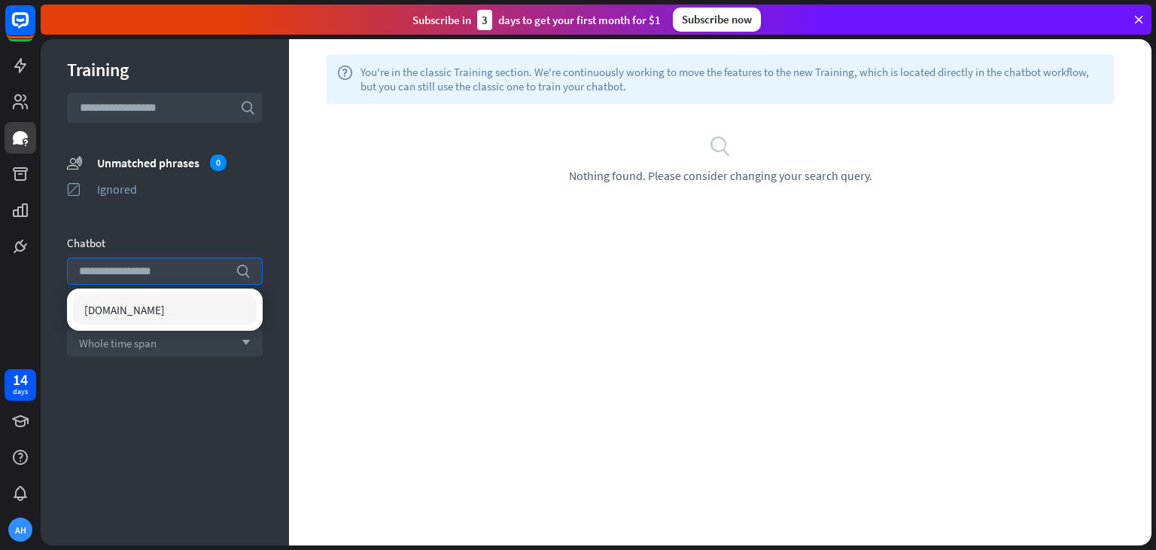
click at [427, 330] on div "help You're in the classic Training section. We're continuously working to move…" at bounding box center [720, 292] width 863 height 506
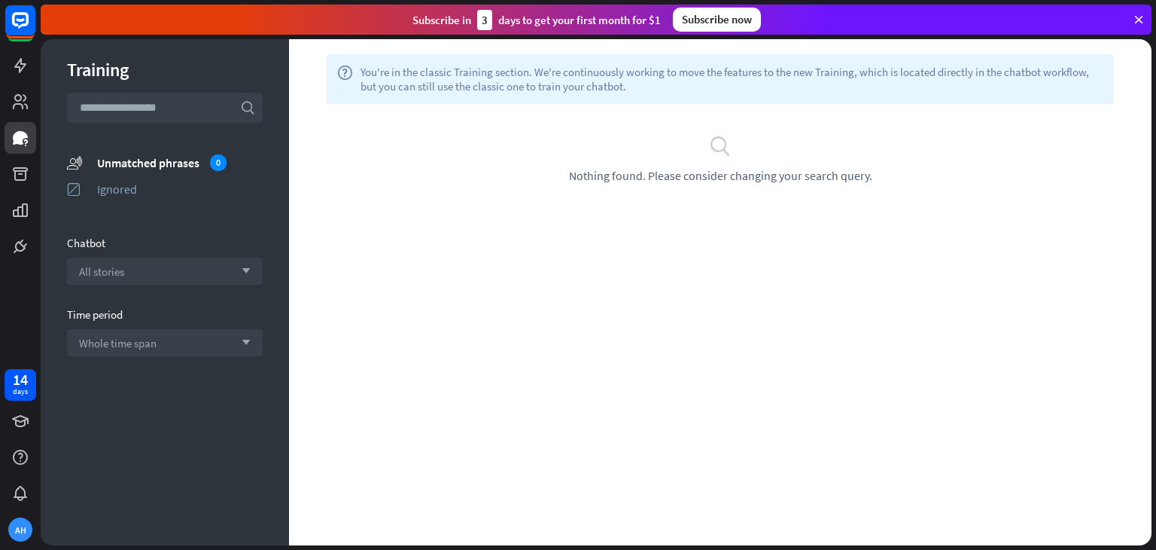
click at [223, 327] on section "Time period Whole time span arrow_down" at bounding box center [165, 331] width 196 height 49
click at [218, 329] on div "Whole time span arrow_down" at bounding box center [165, 342] width 196 height 27
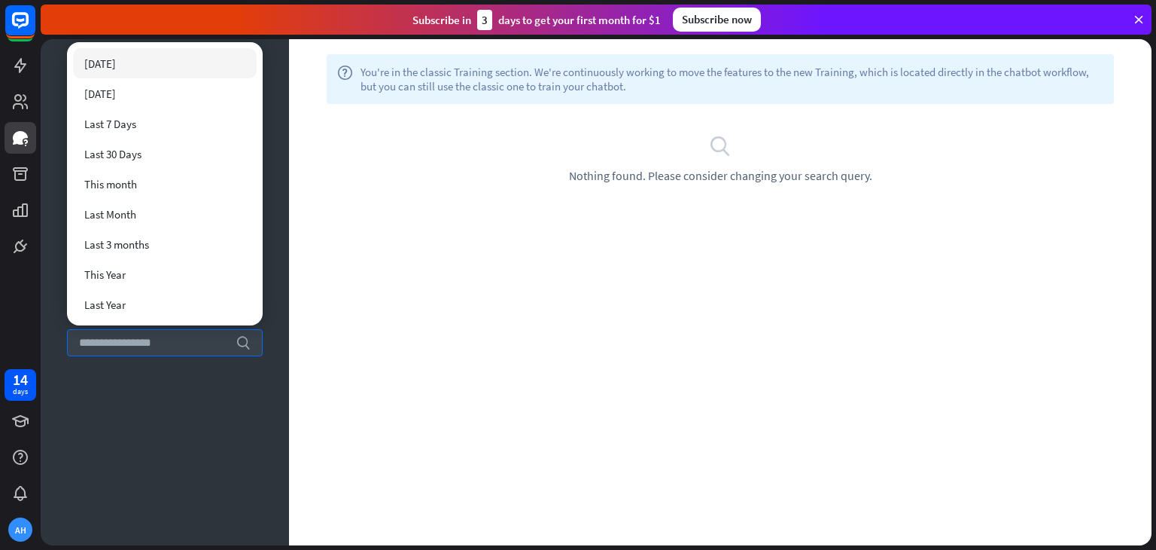
click at [252, 420] on div "Training search unmatched_phrases Unmatched phrases 0 ignored Ignored Chatbot A…" at bounding box center [165, 292] width 248 height 506
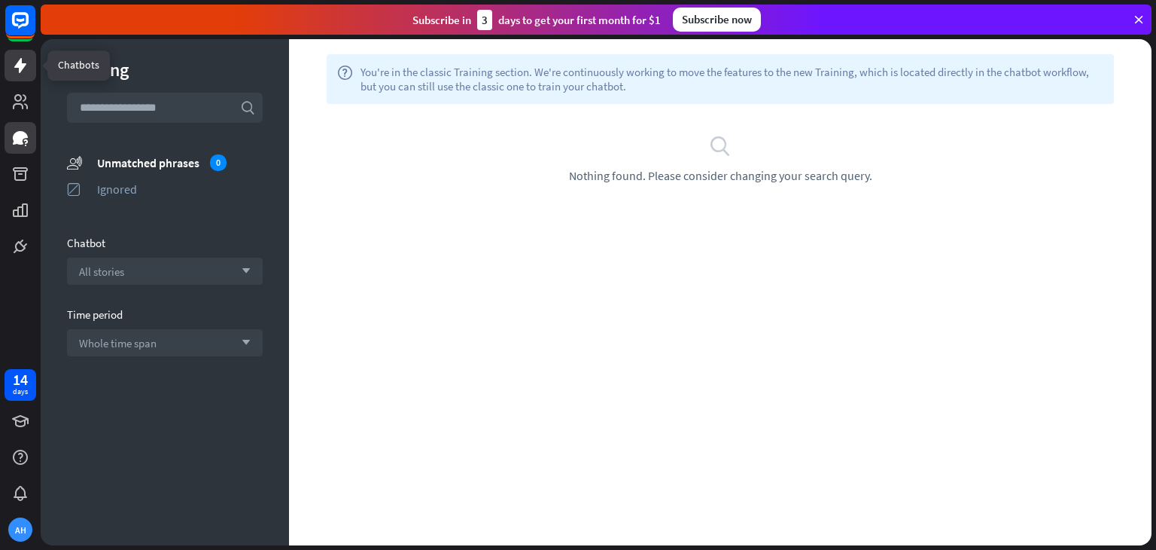
click at [13, 53] on link at bounding box center [21, 66] width 32 height 32
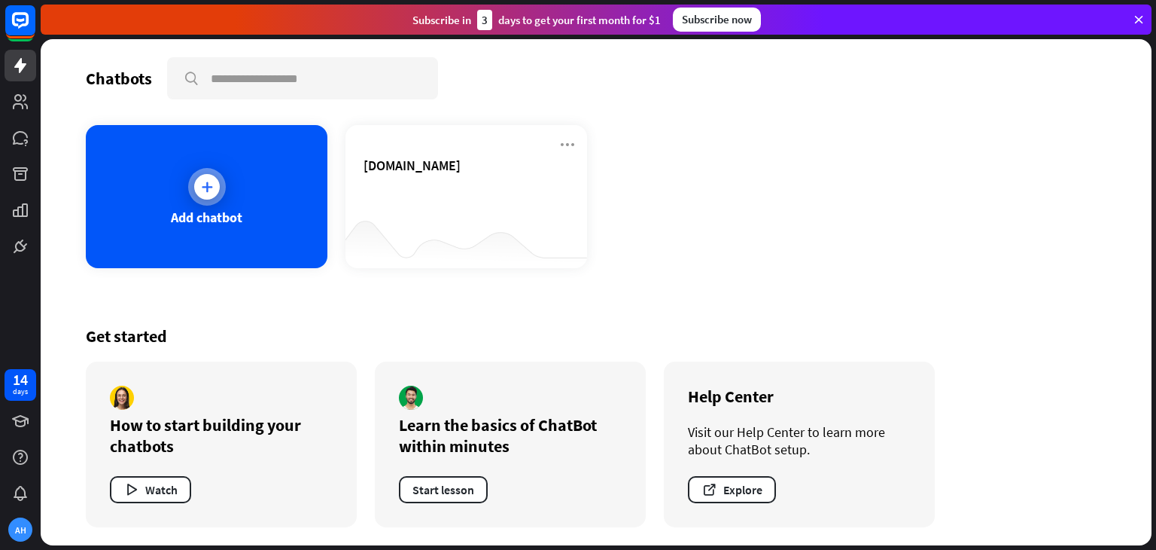
click at [248, 166] on div "Add chatbot" at bounding box center [207, 196] width 242 height 143
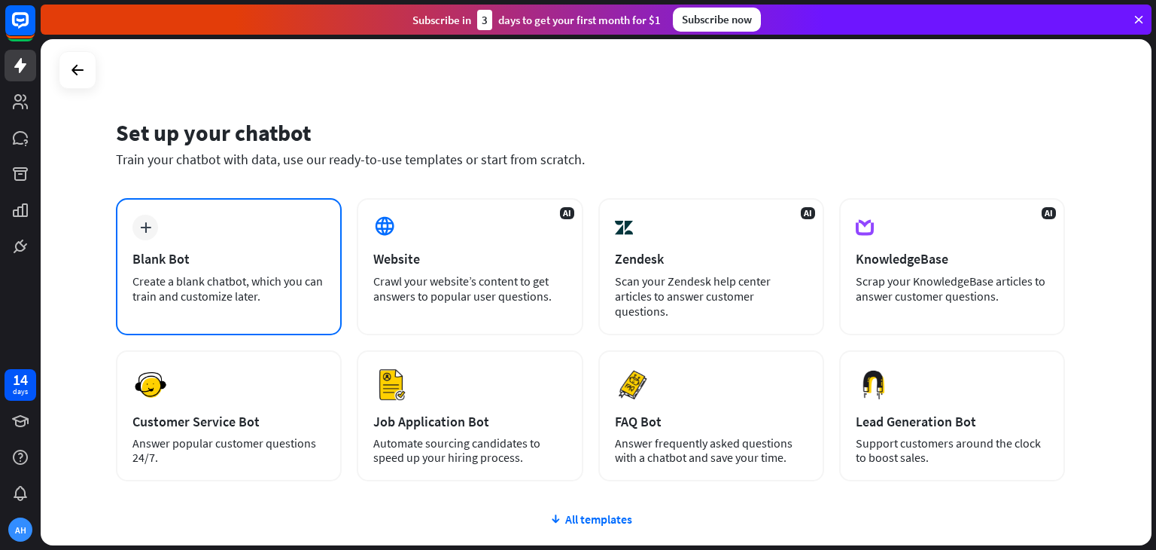
click at [300, 251] on div "Blank Bot" at bounding box center [228, 258] width 193 height 17
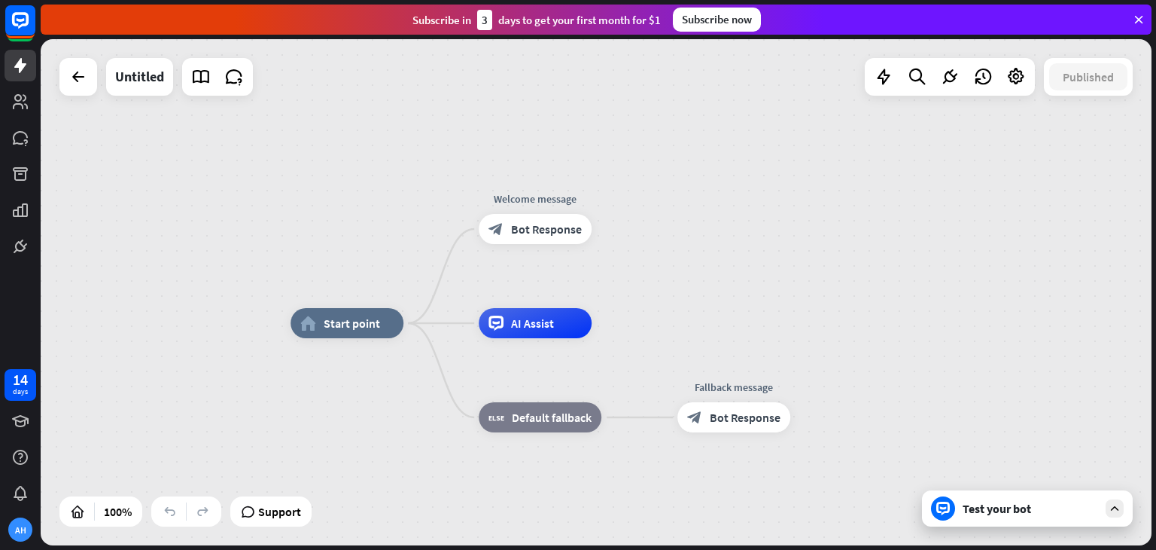
drag, startPoint x: 984, startPoint y: 317, endPoint x: 1012, endPoint y: 348, distance: 41.6
click at [16, 11] on icon at bounding box center [20, 20] width 18 height 18
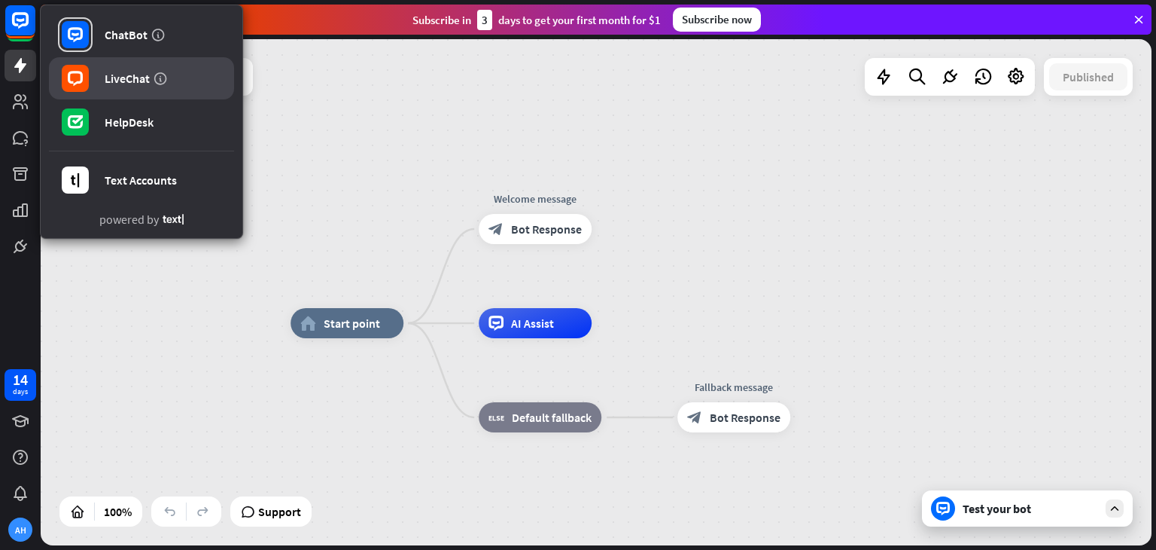
click at [126, 74] on div "LiveChat" at bounding box center [127, 78] width 45 height 15
